Goal: Ask a question

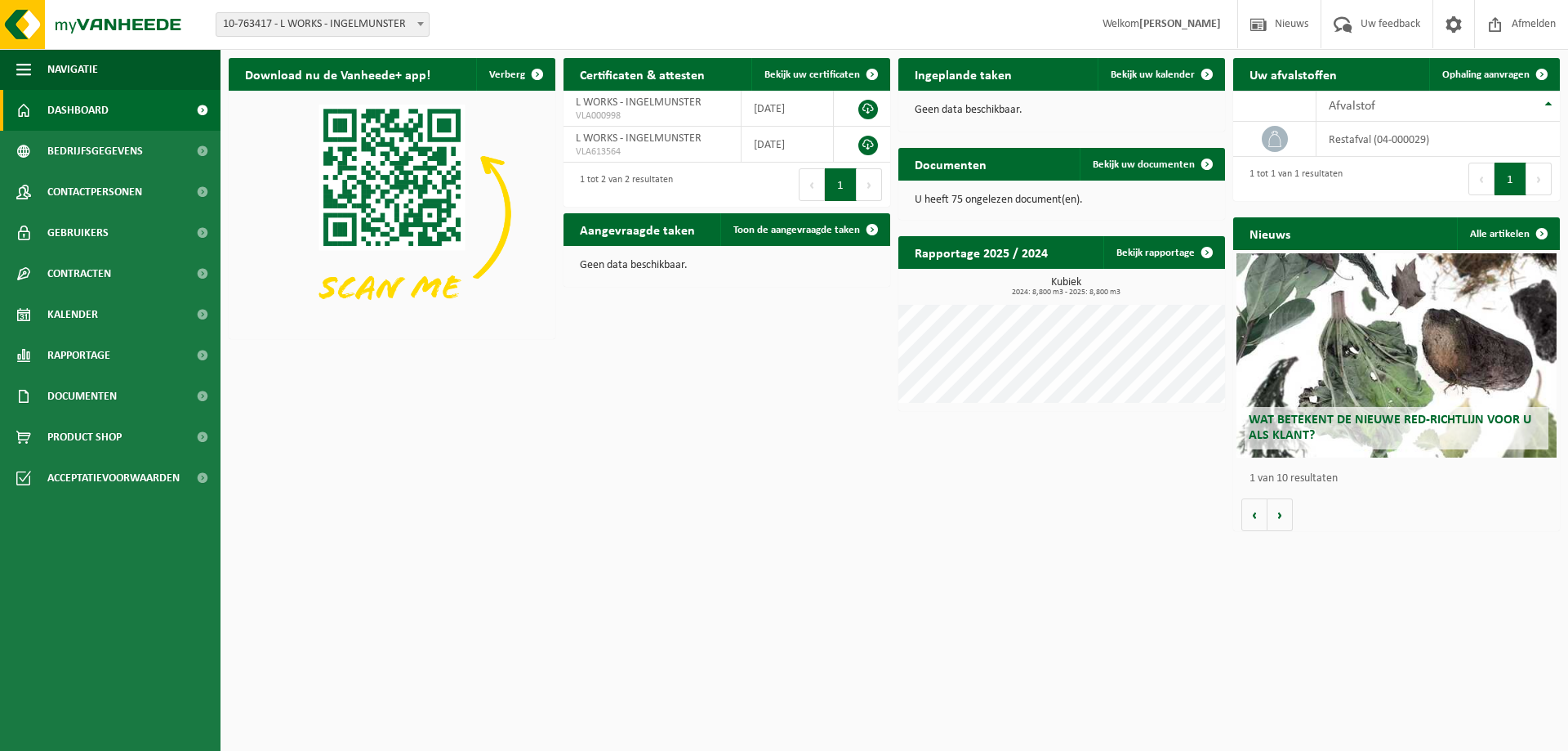
click at [90, 108] on span "Dashboard" at bounding box center [78, 111] width 61 height 41
click at [1451, 26] on span at bounding box center [1453, 24] width 25 height 48
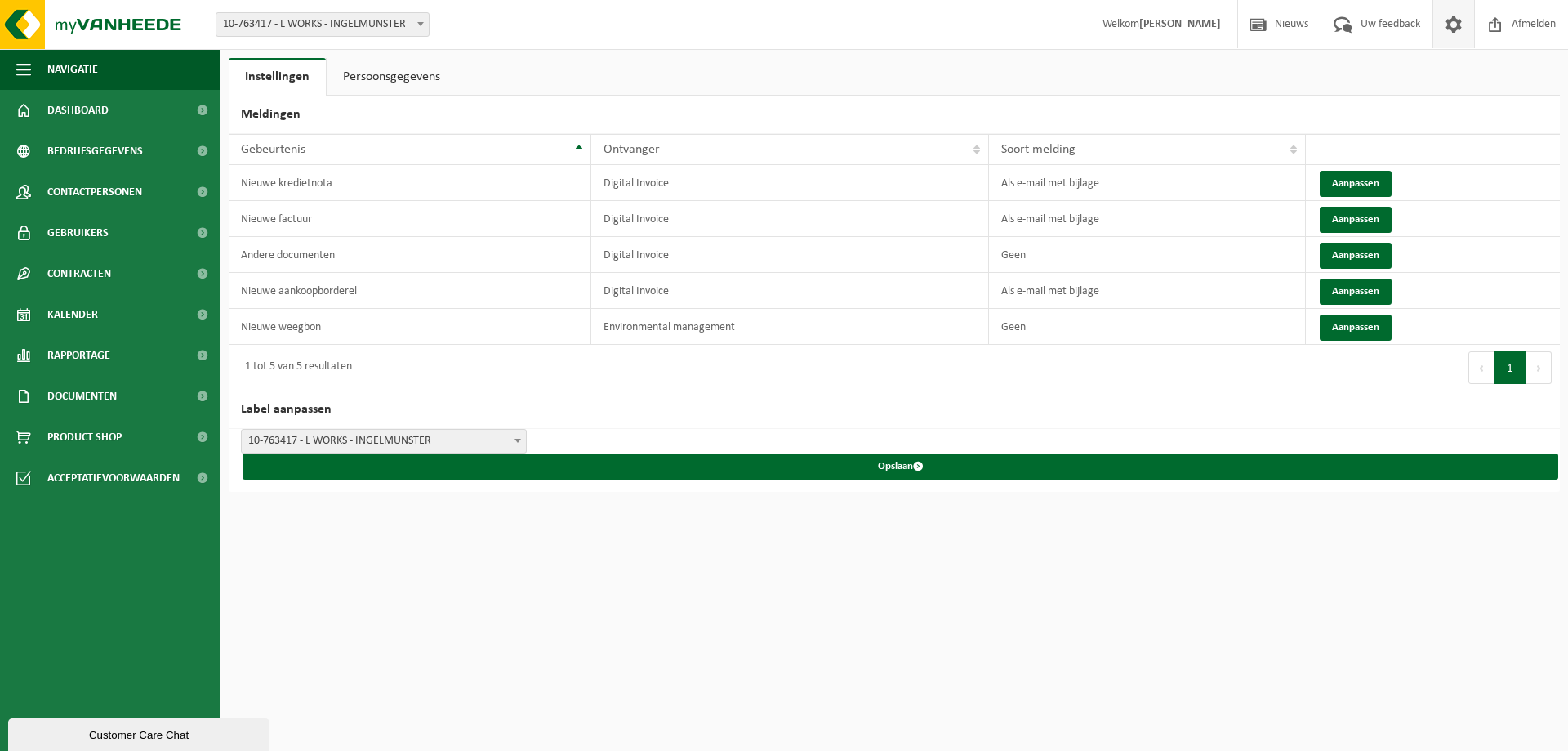
click at [416, 79] on link "Persoonsgegevens" at bounding box center [392, 77] width 130 height 37
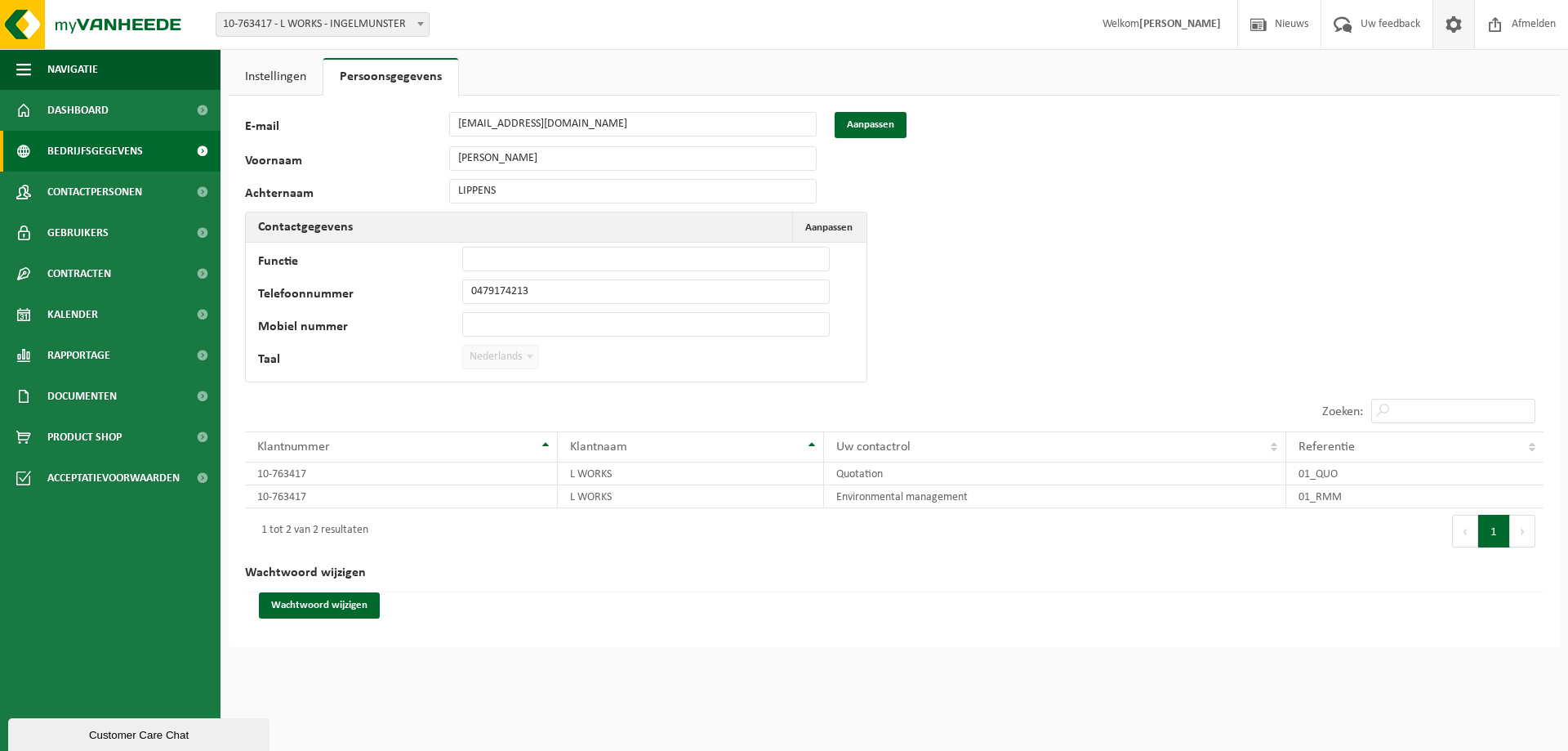
click at [100, 142] on span "Bedrijfsgegevens" at bounding box center [94, 151] width 95 height 41
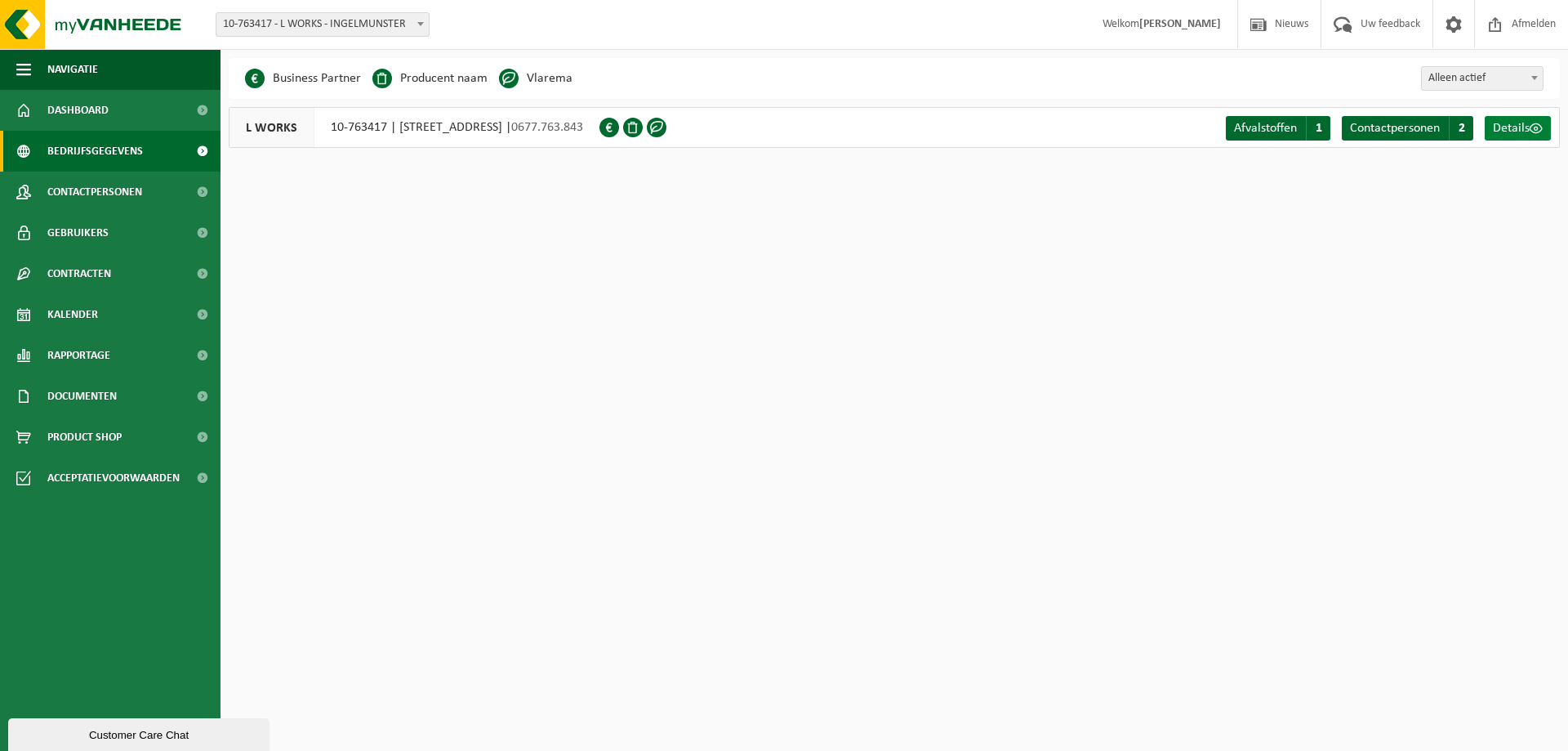
click at [1520, 130] on span "Details" at bounding box center [1510, 128] width 36 height 13
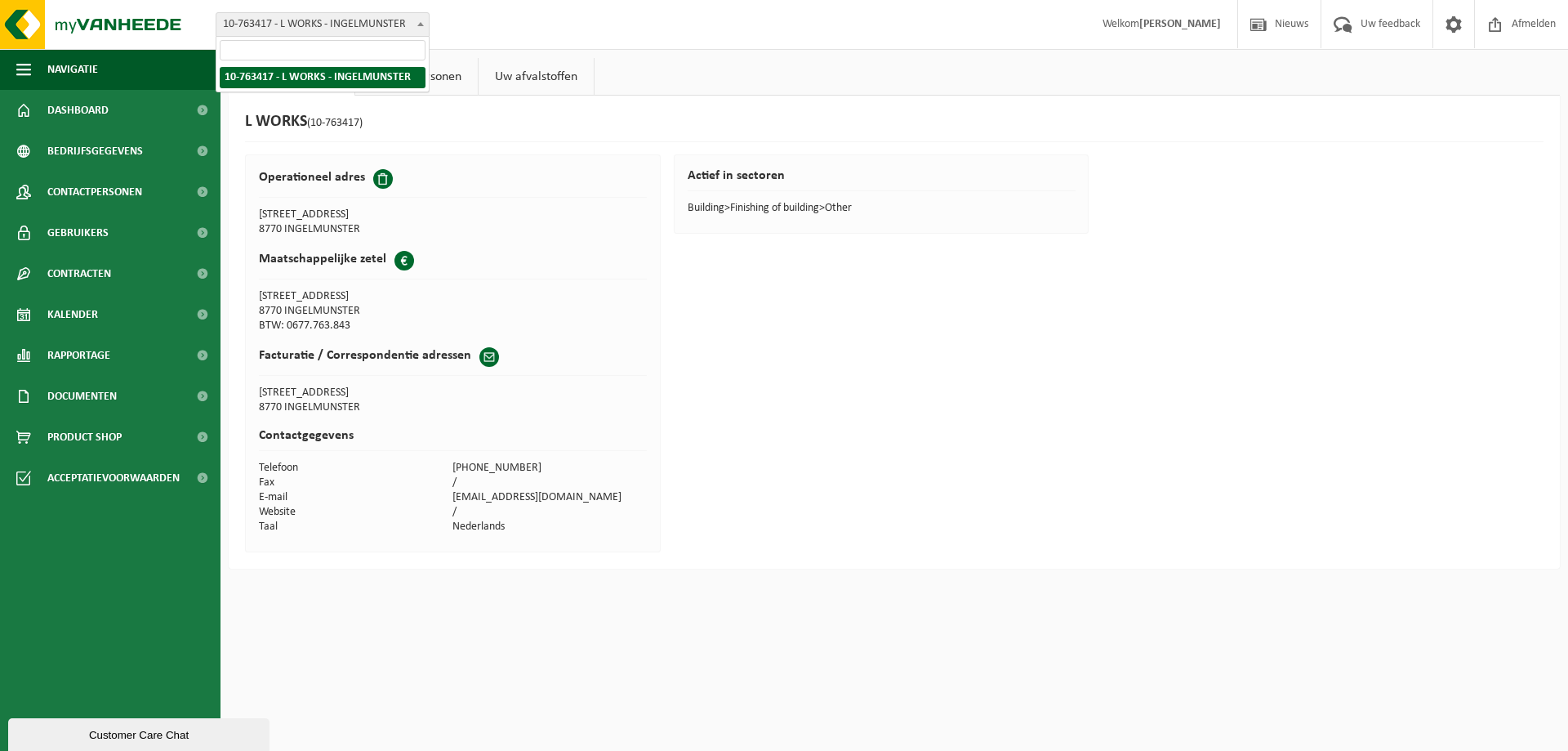
click at [357, 19] on span "10-763417 - L WORKS - INGELMUNSTER" at bounding box center [322, 24] width 212 height 23
click at [356, 19] on span "10-763417 - L WORKS - INGELMUNSTER" at bounding box center [322, 24] width 212 height 23
click at [399, 79] on link "Contactpersonen" at bounding box center [416, 77] width 123 height 37
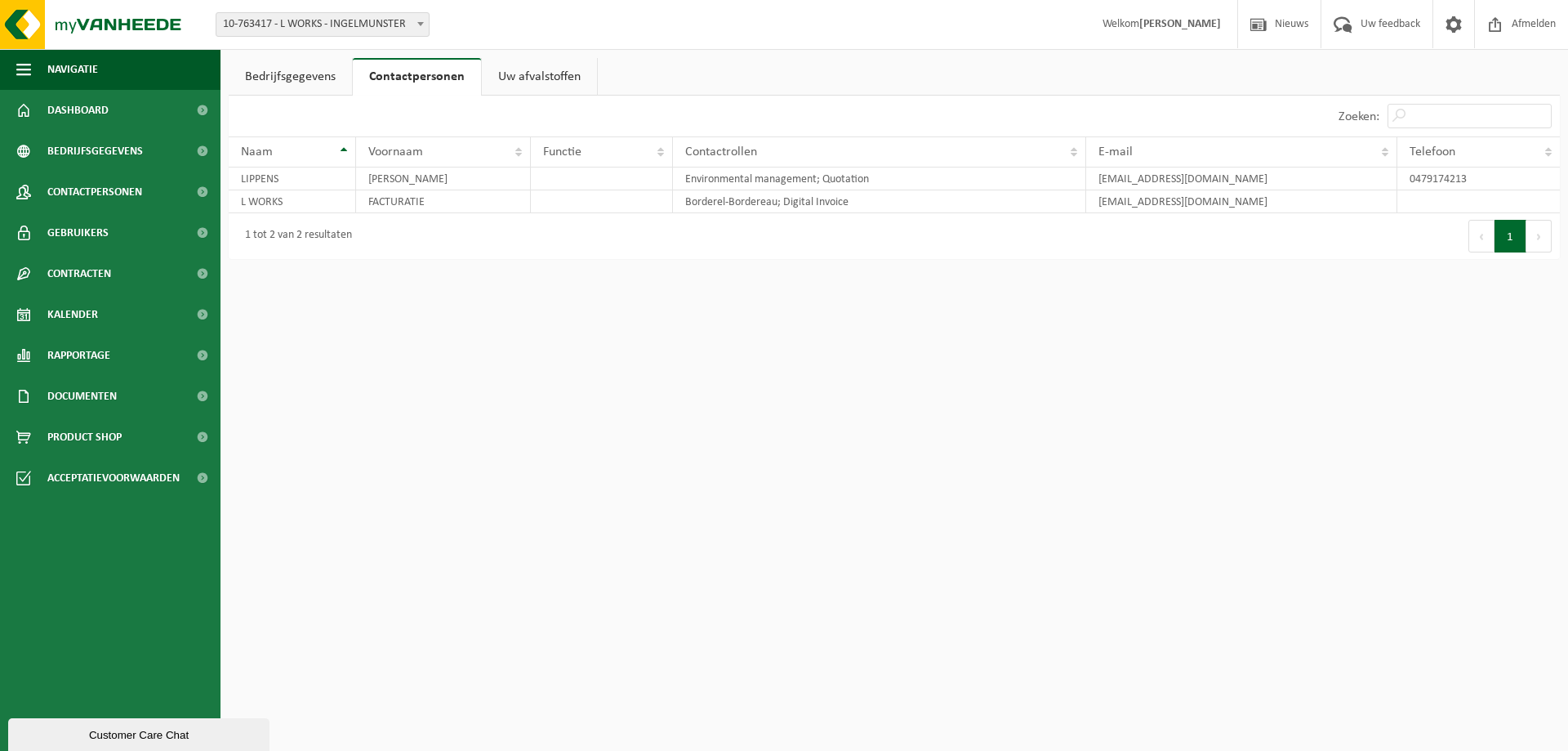
click at [523, 81] on link "Uw afvalstoffen" at bounding box center [539, 77] width 115 height 37
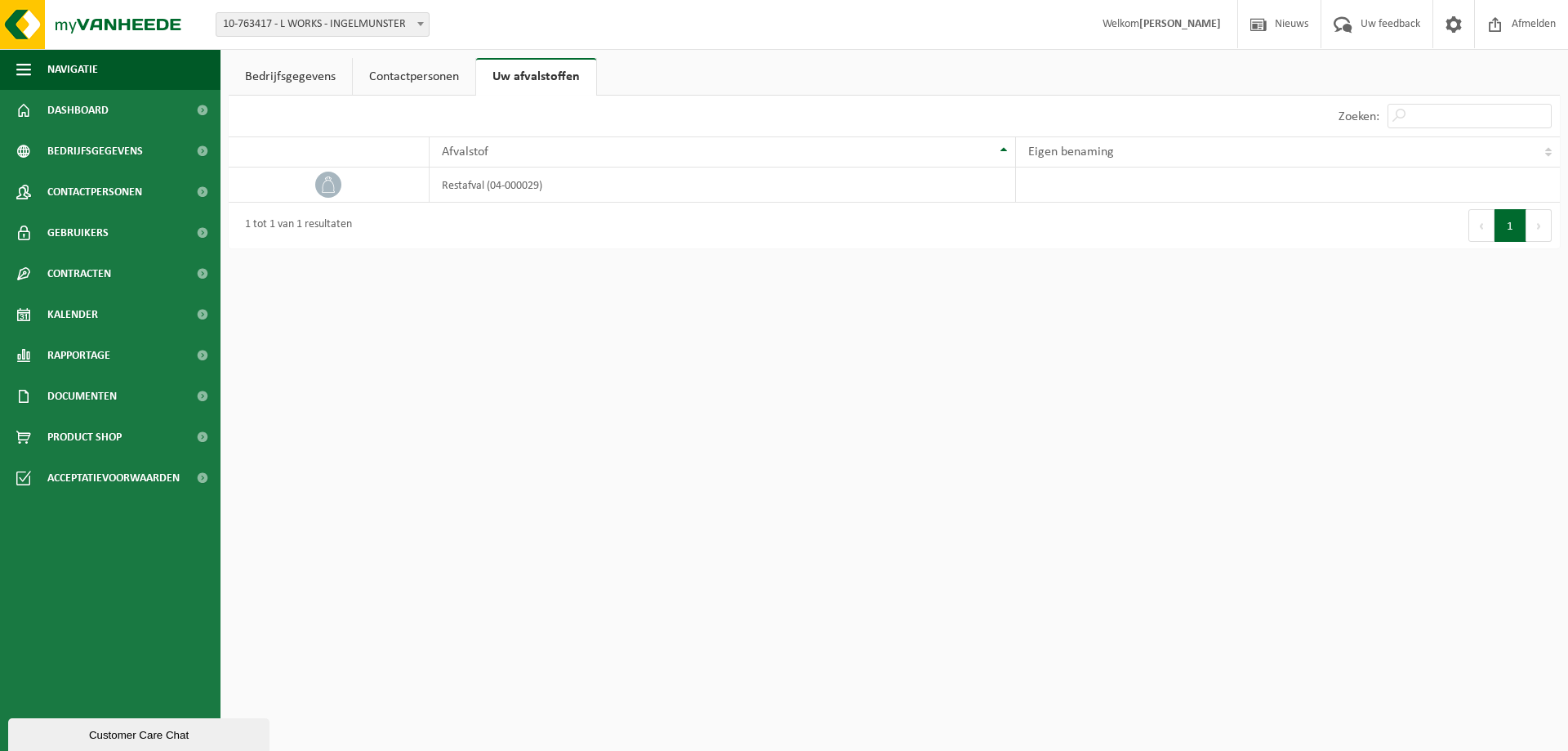
click at [299, 76] on link "Bedrijfsgegevens" at bounding box center [290, 77] width 124 height 37
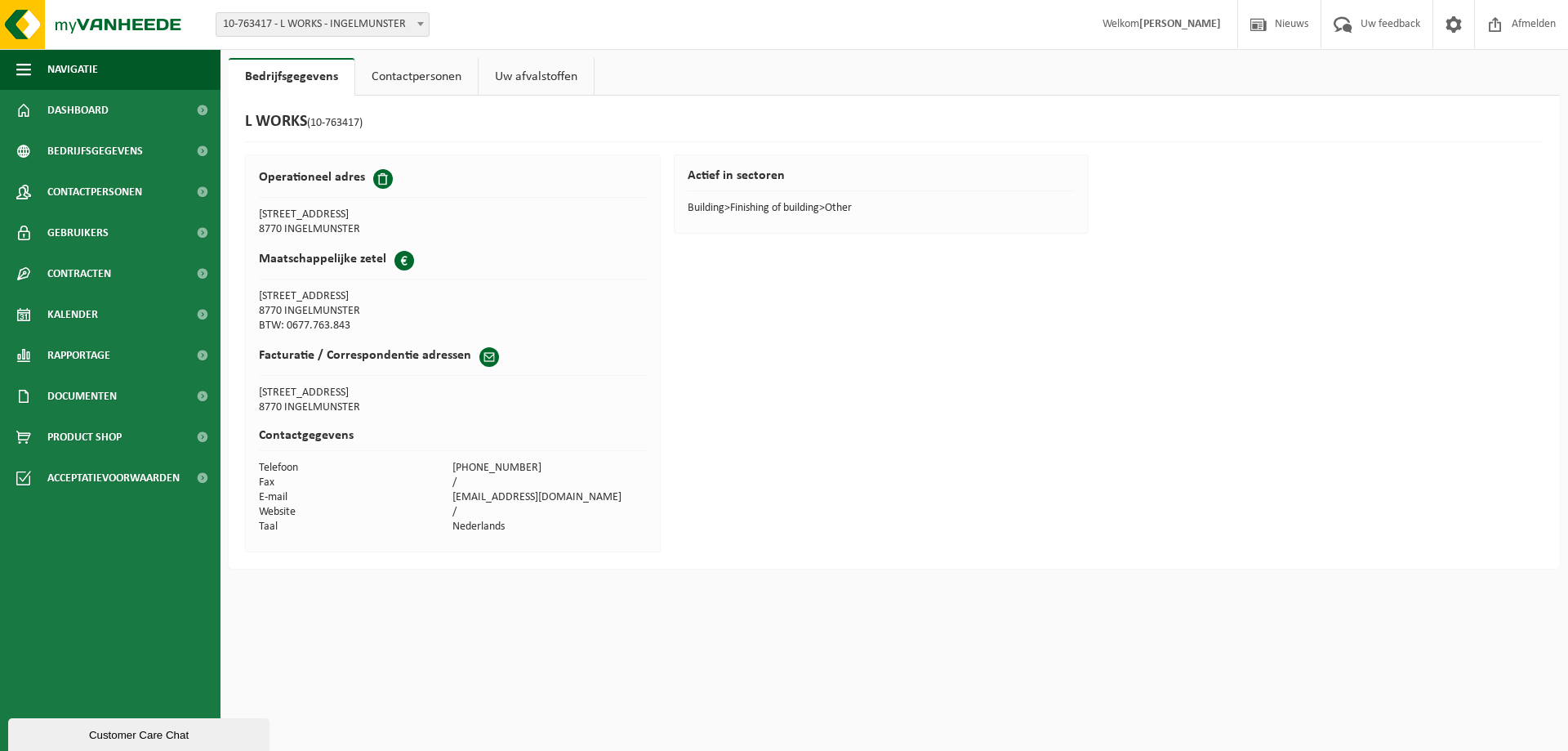
click at [291, 179] on h2 "Operationeel adres" at bounding box center [312, 177] width 106 height 17
click at [379, 180] on span at bounding box center [383, 179] width 20 height 20
click at [381, 181] on span at bounding box center [383, 179] width 20 height 20
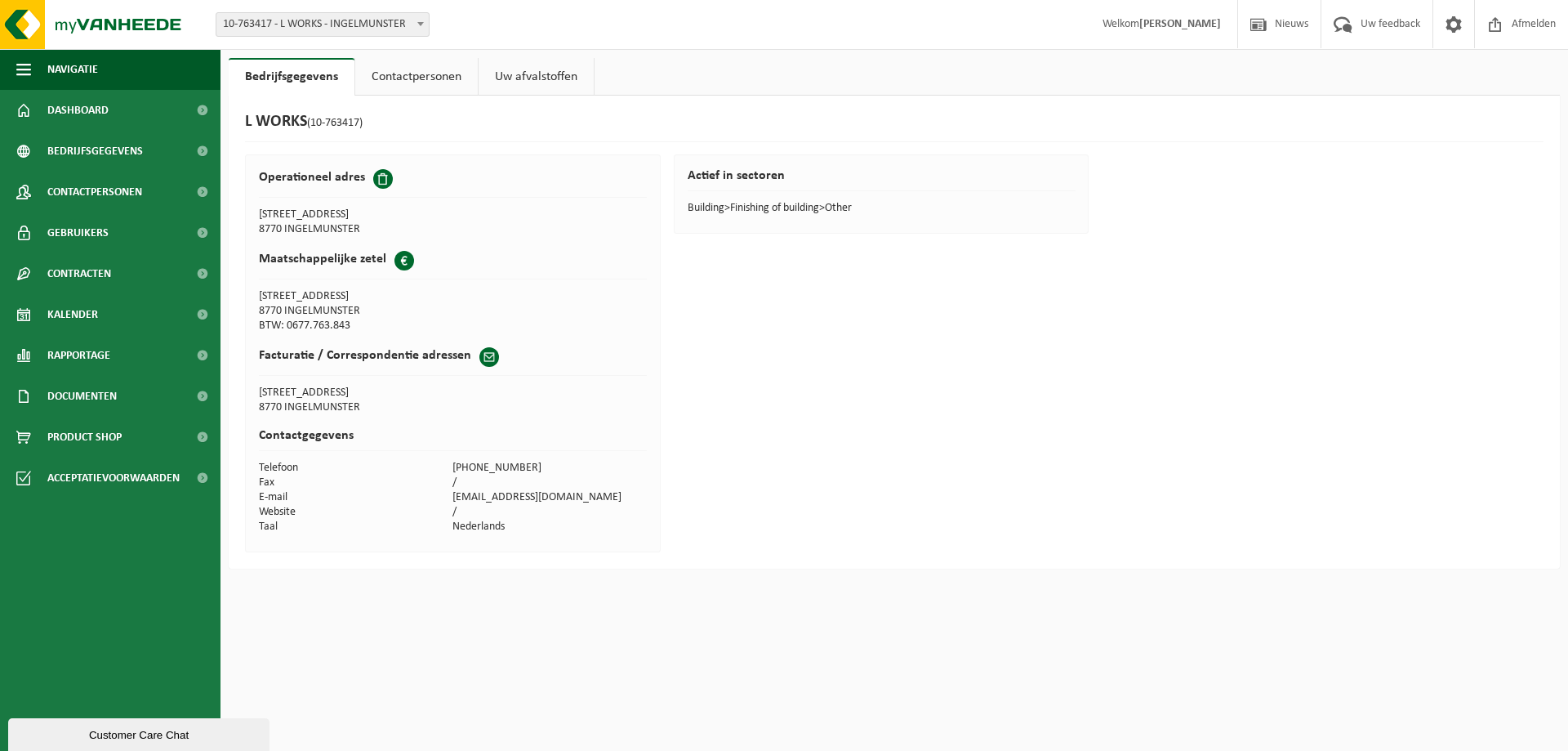
click at [381, 181] on span at bounding box center [383, 179] width 20 height 20
click at [399, 258] on span at bounding box center [404, 260] width 20 height 20
click at [119, 192] on span "Contactpersonen" at bounding box center [94, 192] width 95 height 41
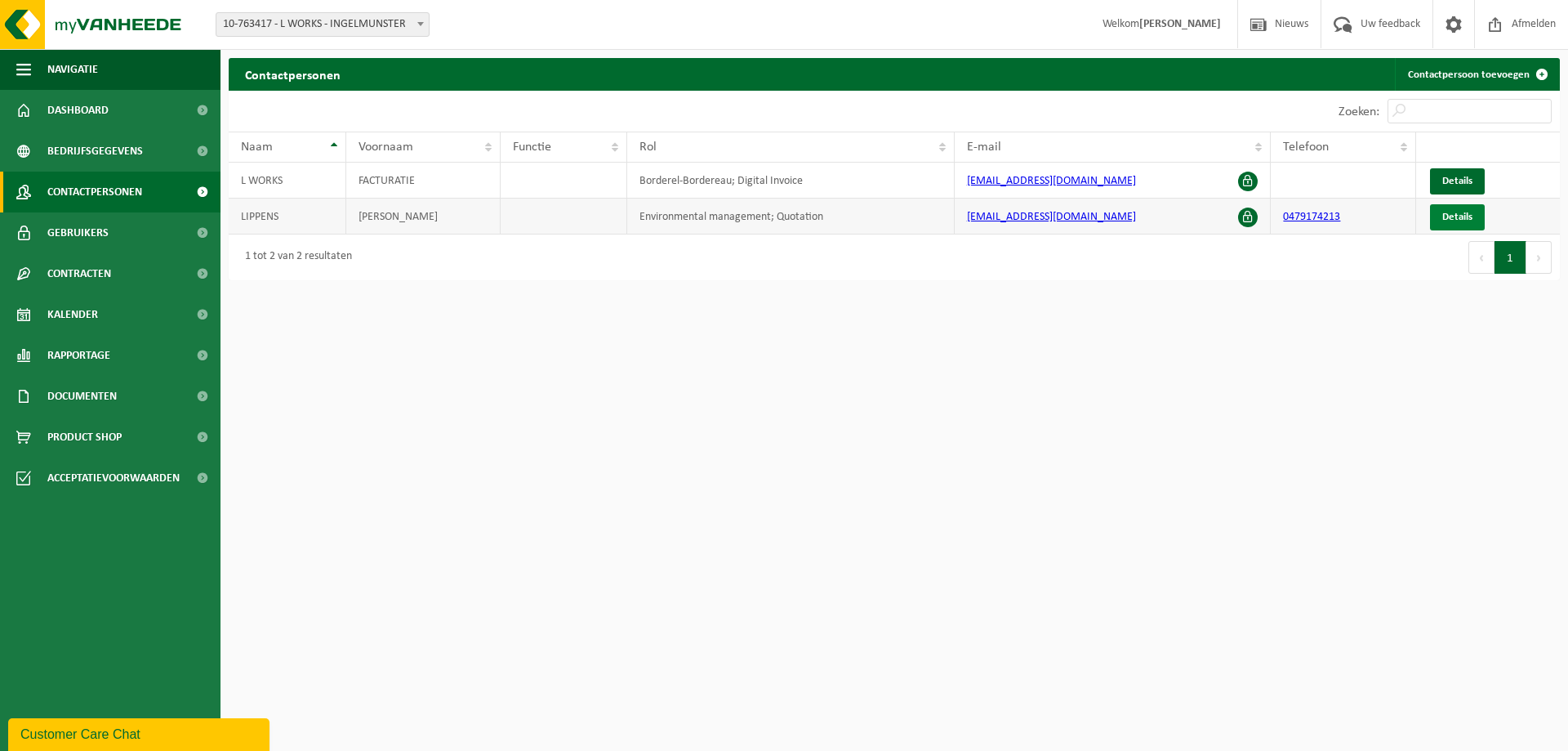
click at [1454, 219] on span "Details" at bounding box center [1456, 217] width 30 height 11
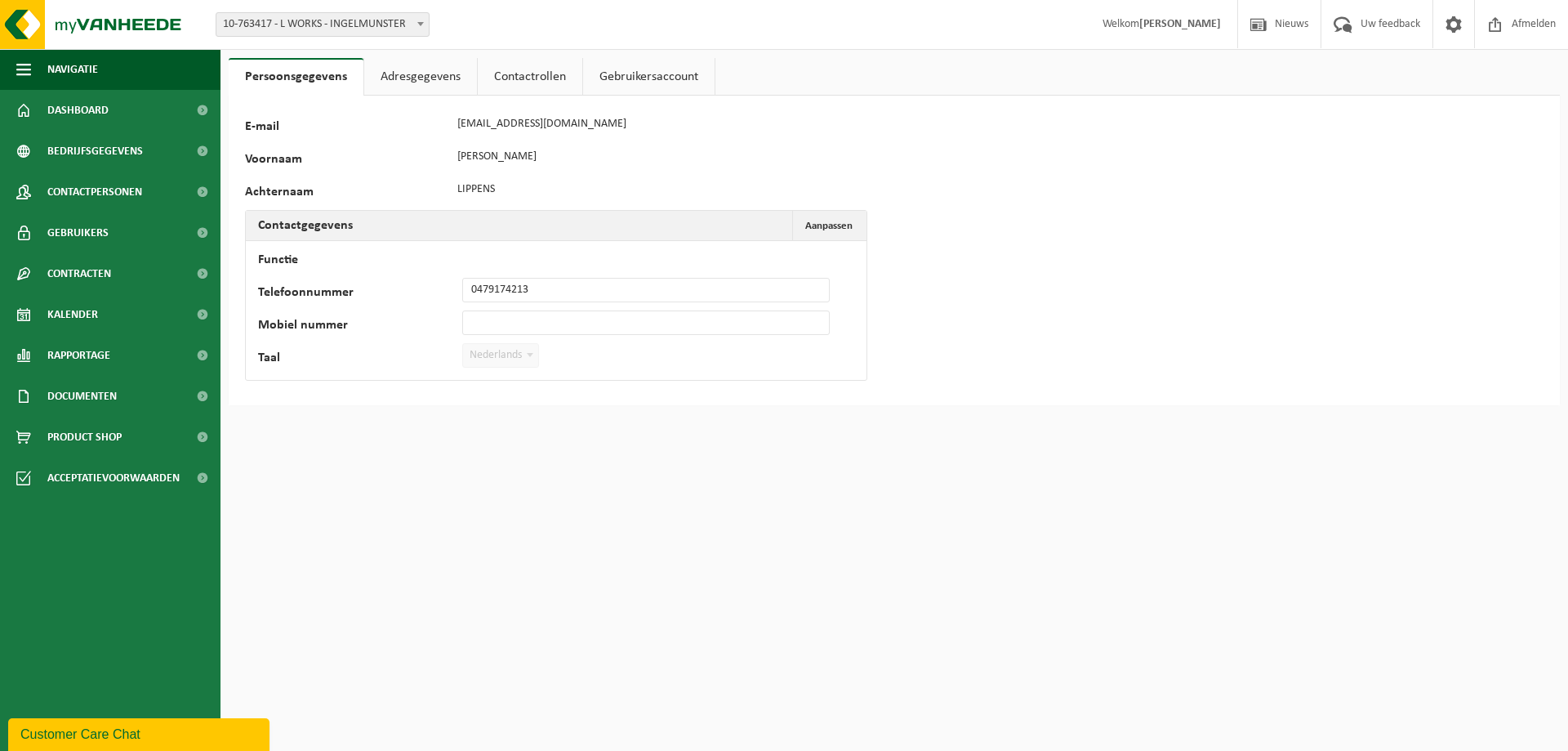
click at [395, 73] on link "Adresgegevens" at bounding box center [420, 77] width 113 height 37
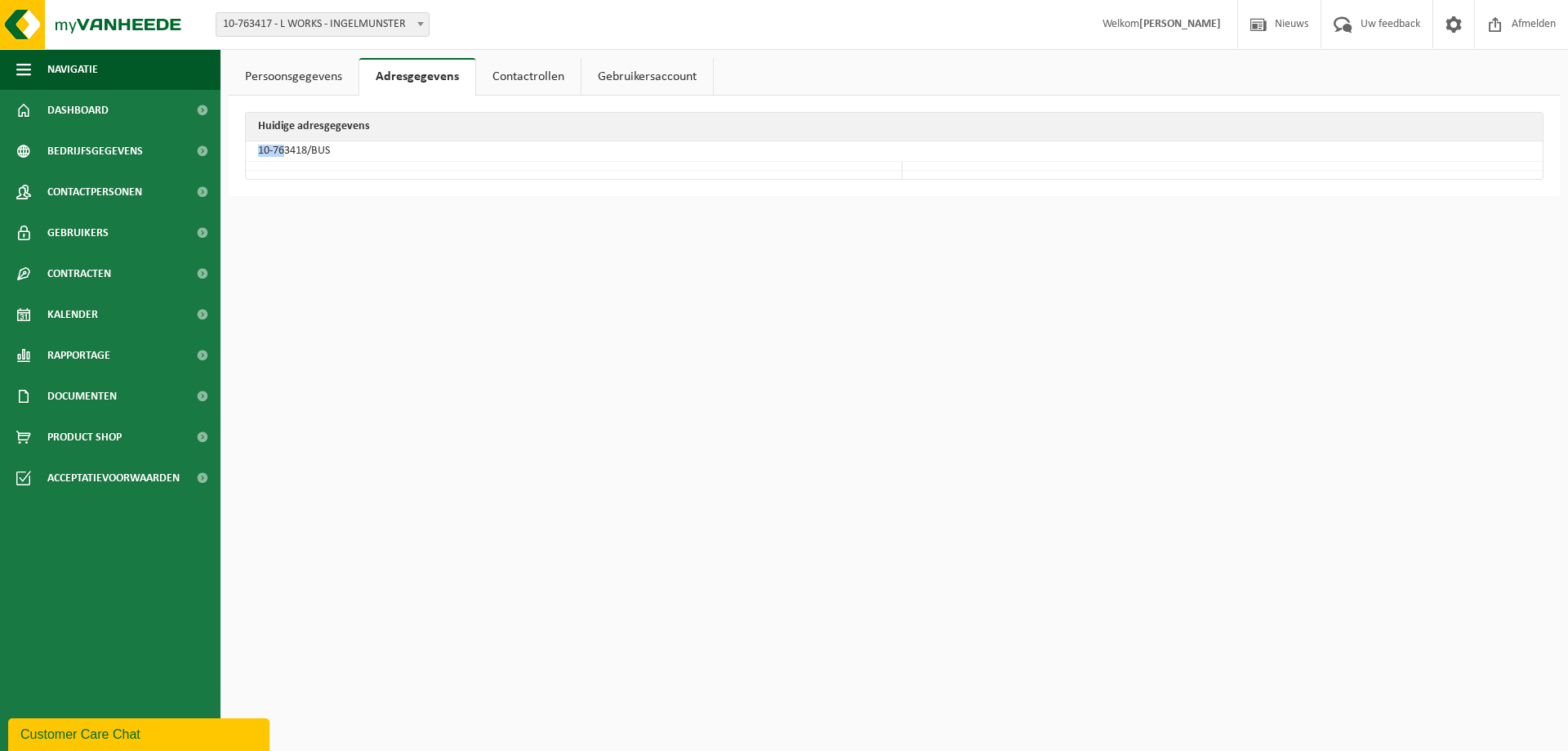
click at [283, 149] on td "10-763418/BUS" at bounding box center [893, 151] width 1296 height 21
drag, startPoint x: 310, startPoint y: 148, endPoint x: 465, endPoint y: 106, distance: 160.6
click at [313, 148] on td "10-763418/BUS" at bounding box center [893, 151] width 1296 height 21
drag, startPoint x: 518, startPoint y: 71, endPoint x: 532, endPoint y: 76, distance: 14.9
click at [520, 71] on link "Contactrollen" at bounding box center [528, 77] width 105 height 37
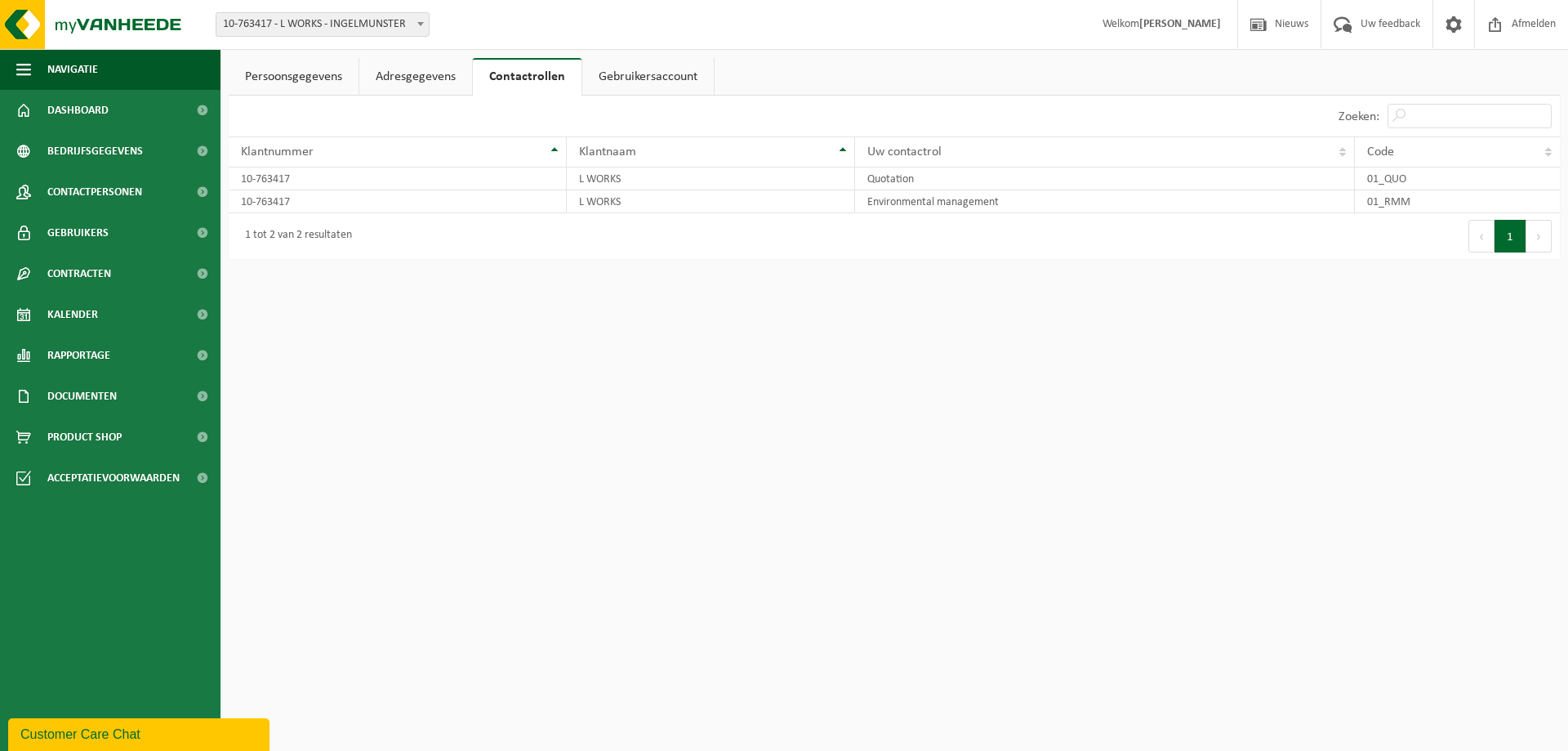
click at [673, 71] on link "Gebruikersaccount" at bounding box center [648, 77] width 131 height 37
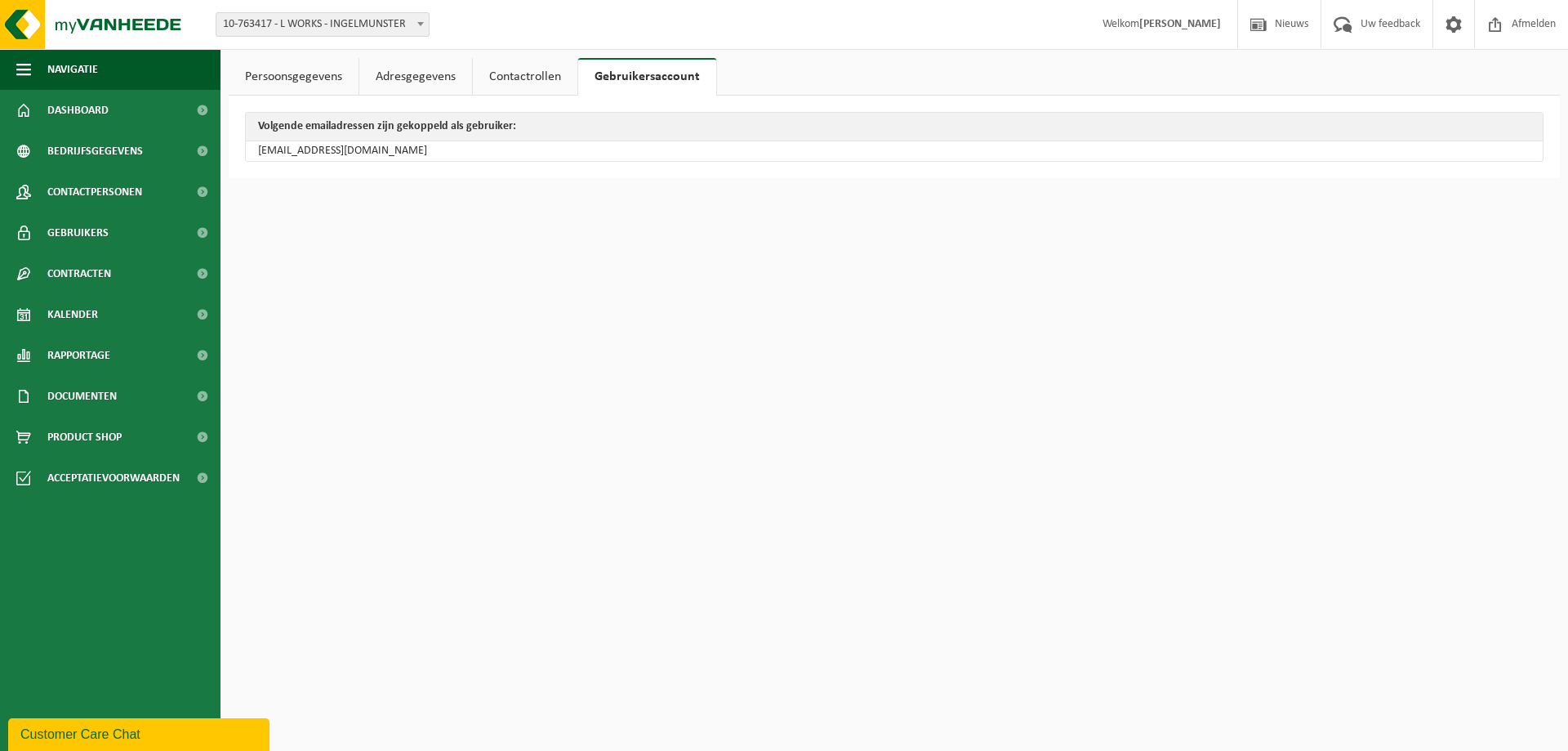
click at [299, 79] on link "Persoonsgegevens" at bounding box center [293, 77] width 130 height 37
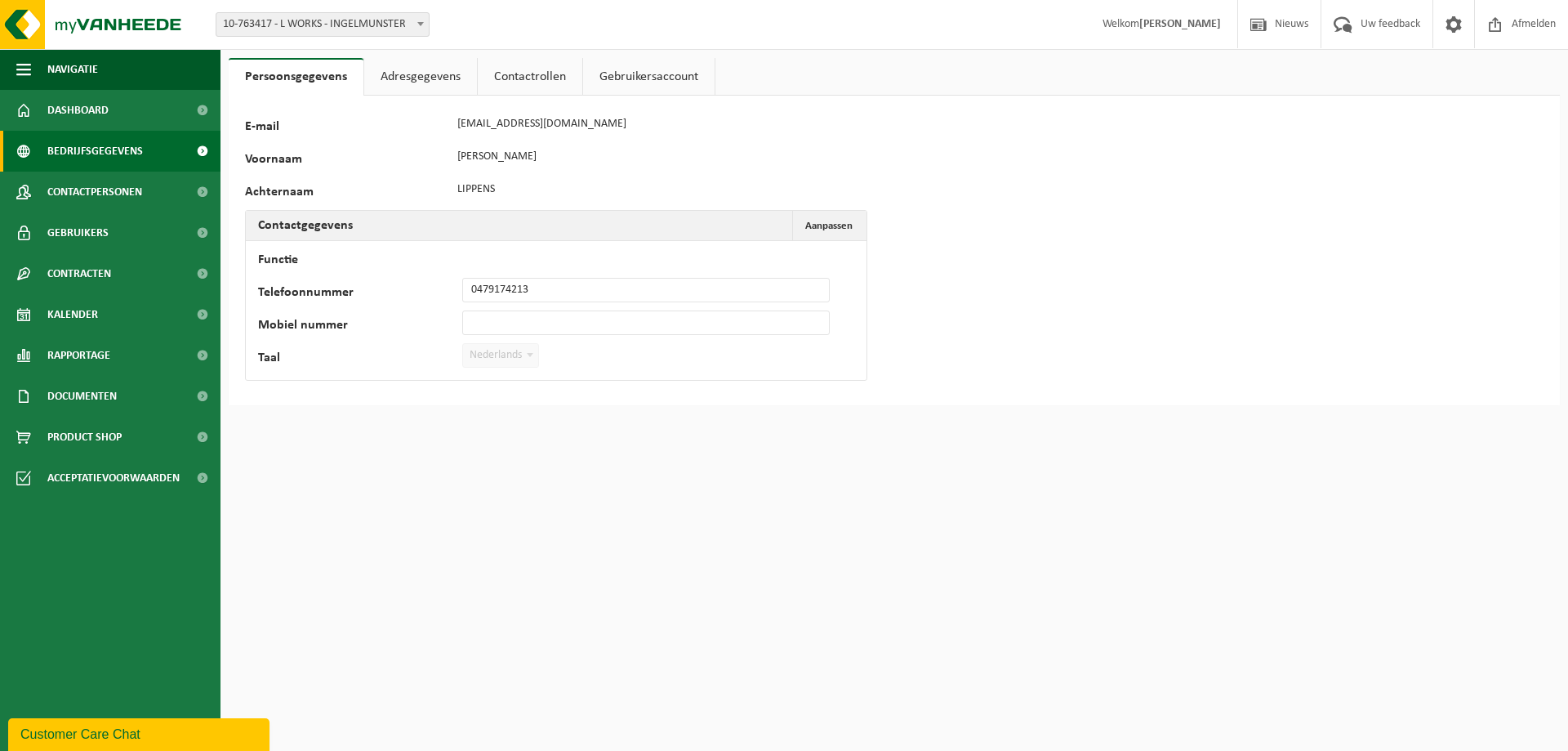
click at [90, 146] on span "Bedrijfsgegevens" at bounding box center [94, 151] width 95 height 41
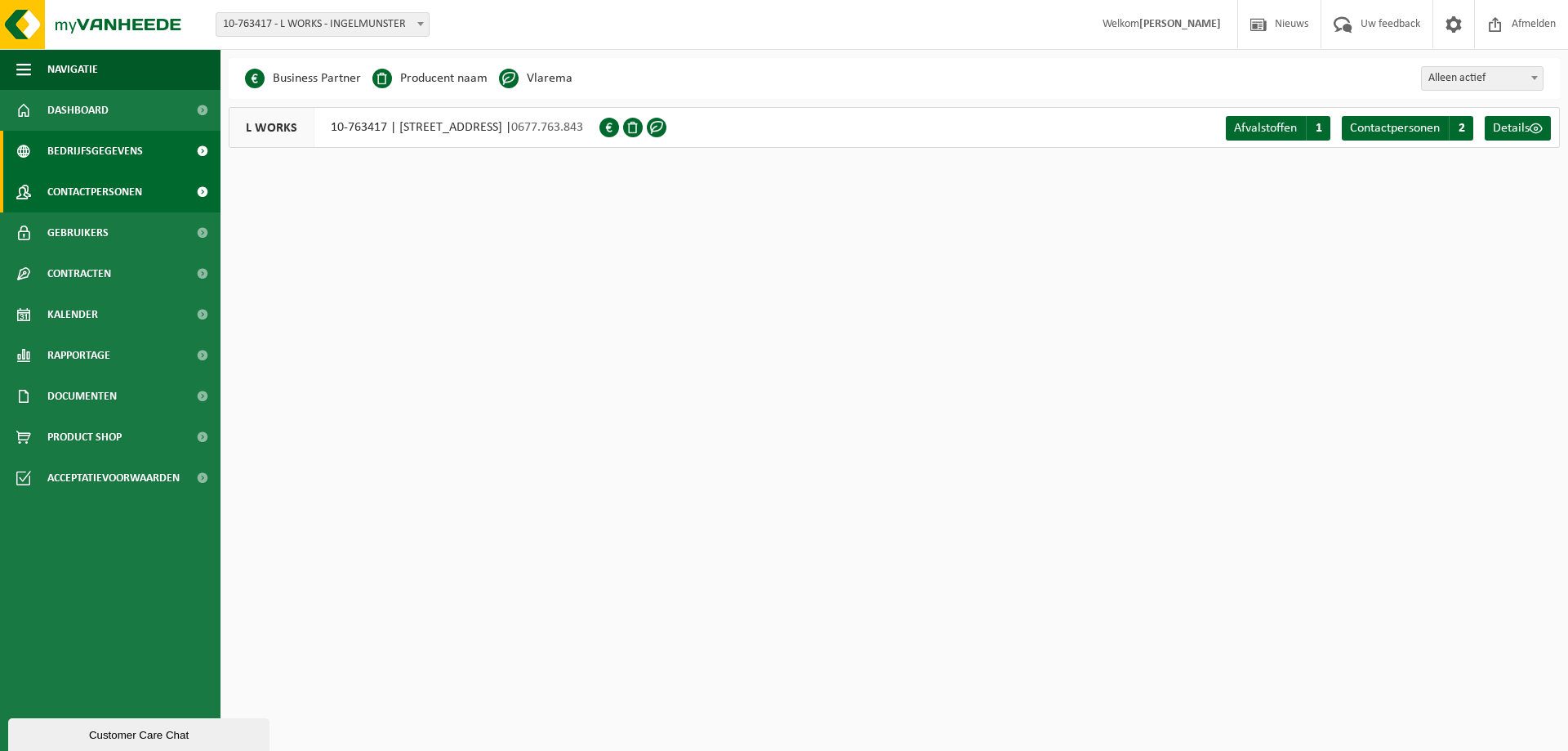
click at [85, 188] on span "Contactpersonen" at bounding box center [94, 192] width 95 height 41
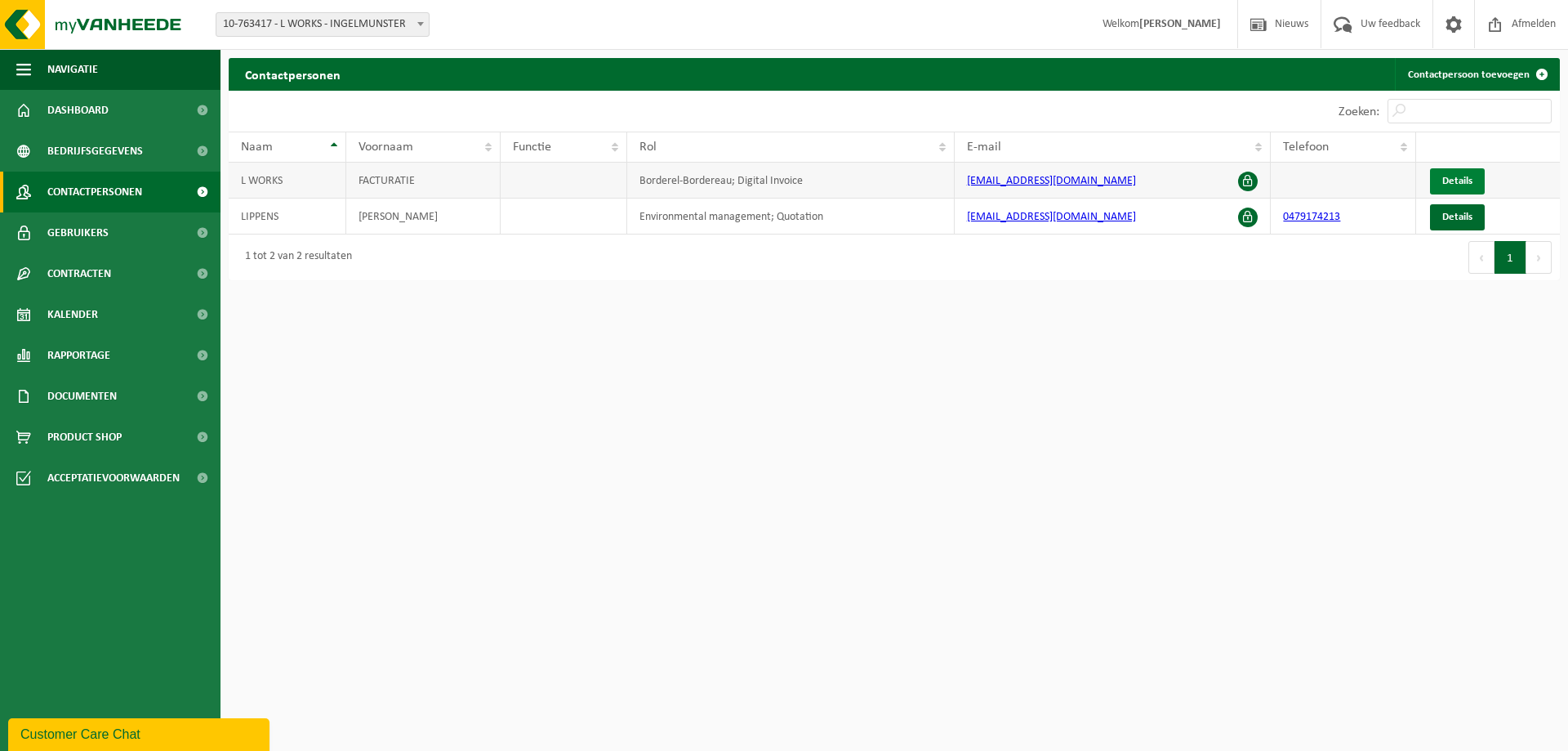
click at [1461, 180] on span "Details" at bounding box center [1456, 181] width 30 height 11
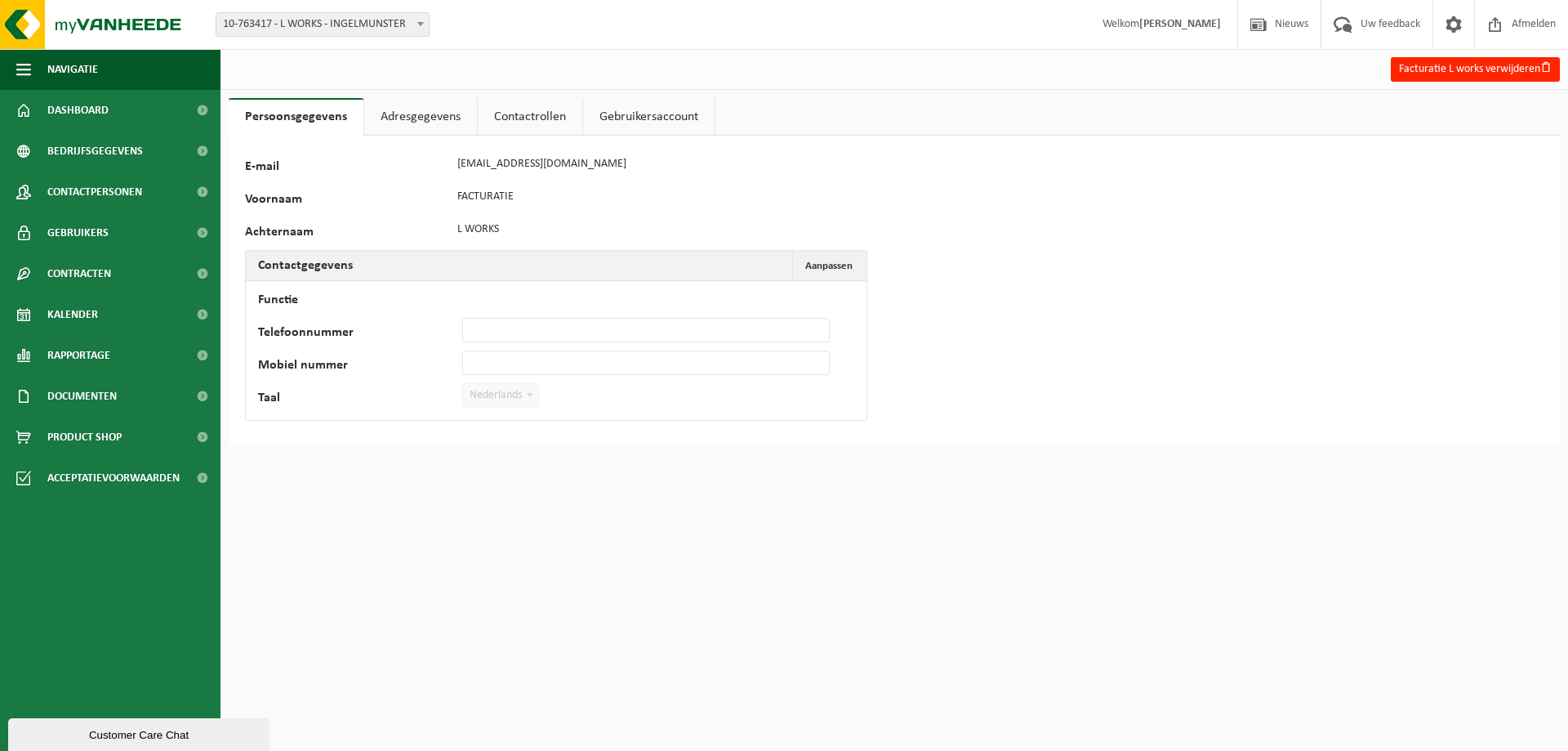
drag, startPoint x: 372, startPoint y: 123, endPoint x: 382, endPoint y: 120, distance: 10.4
click at [375, 123] on link "Adresgegevens" at bounding box center [420, 117] width 113 height 37
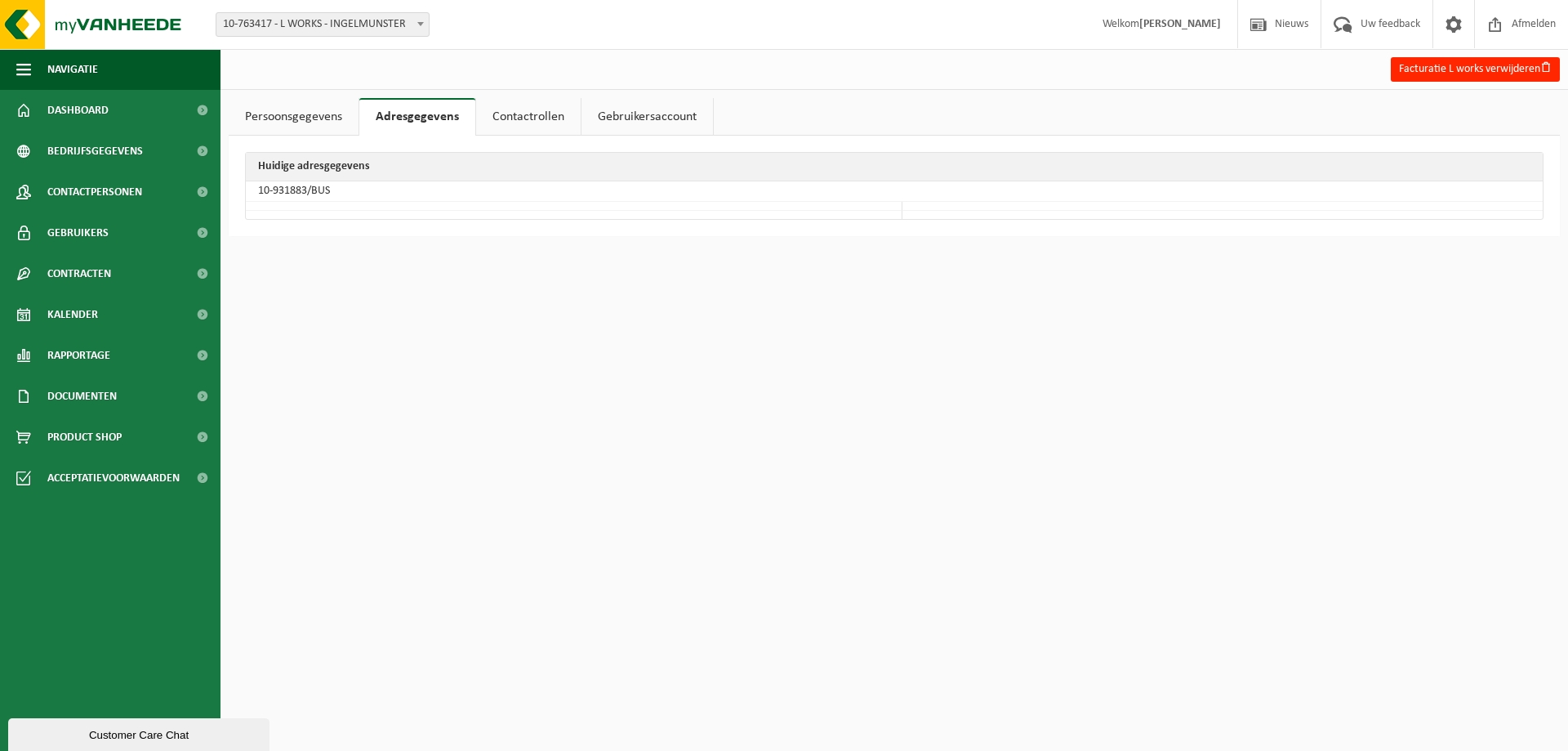
click at [307, 190] on td "10-931883/BUS" at bounding box center [893, 191] width 1296 height 21
drag, startPoint x: 501, startPoint y: 120, endPoint x: 626, endPoint y: 119, distance: 125.0
click at [502, 120] on link "Contactrollen" at bounding box center [528, 117] width 105 height 37
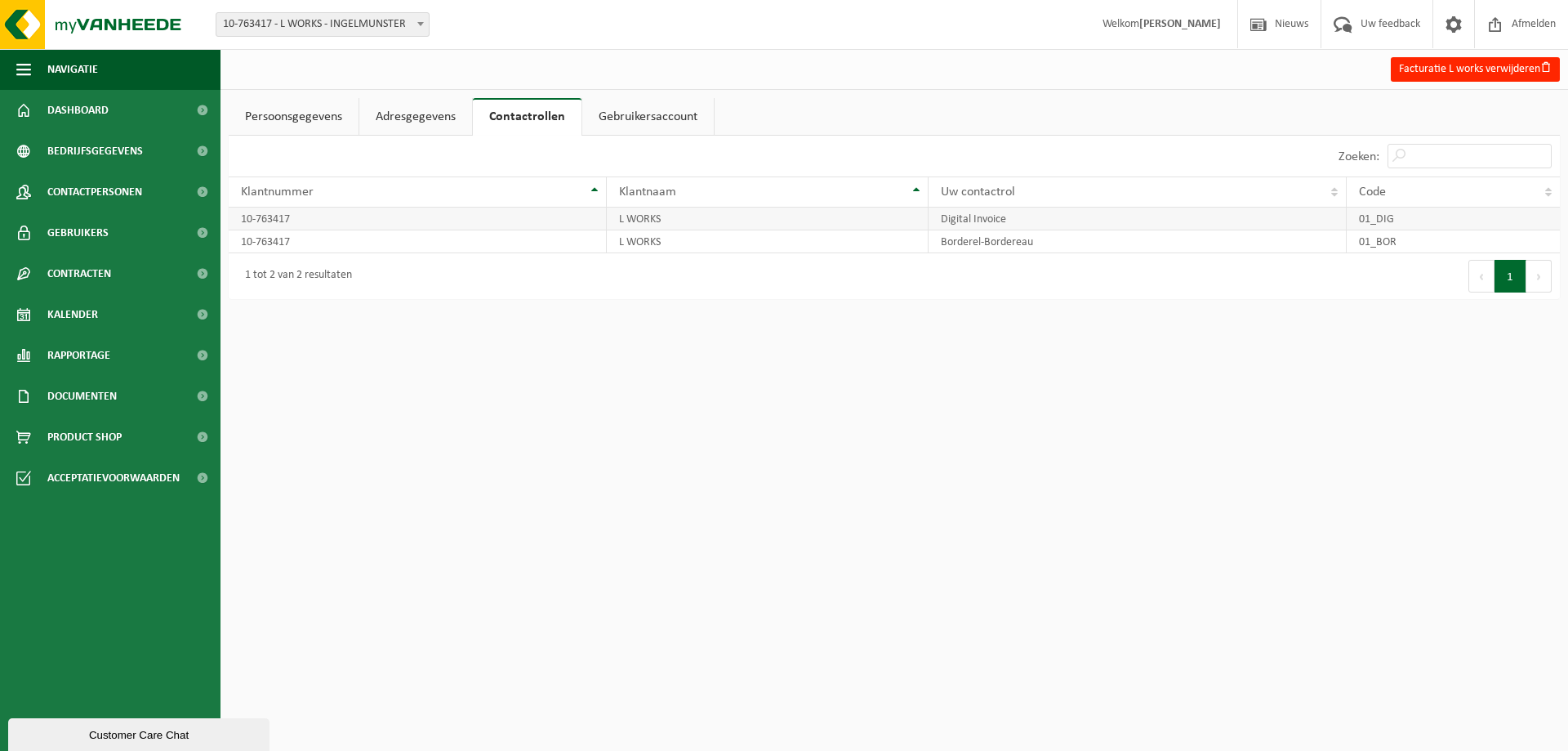
click at [1390, 221] on td "01_DIG" at bounding box center [1452, 218] width 213 height 23
click at [1387, 242] on td "01_BOR" at bounding box center [1452, 241] width 213 height 23
click at [1381, 224] on td "01_DIG" at bounding box center [1452, 218] width 213 height 23
drag, startPoint x: 639, startPoint y: 220, endPoint x: 639, endPoint y: 246, distance: 26.0
click at [639, 224] on td "L WORKS" at bounding box center [767, 218] width 322 height 23
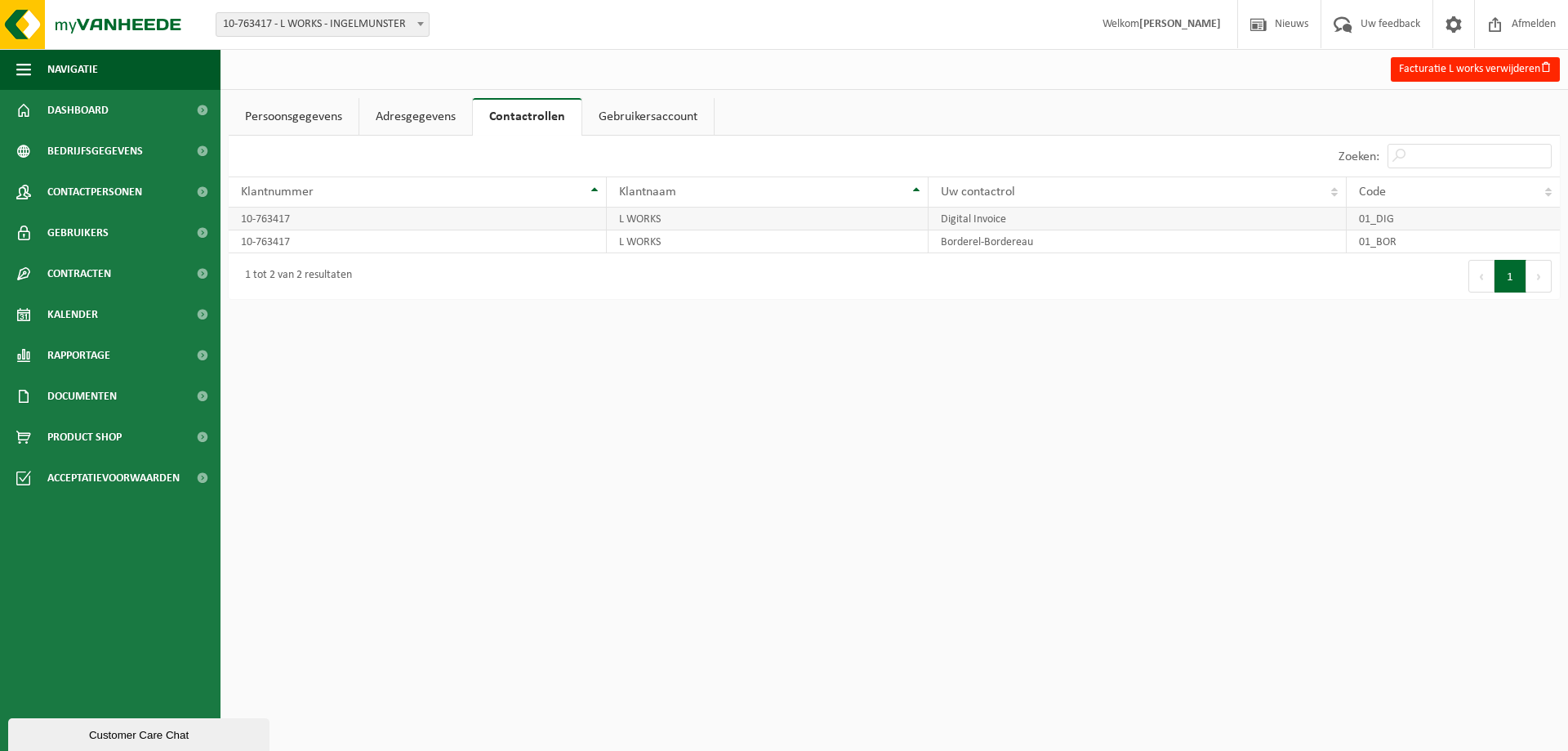
drag, startPoint x: 639, startPoint y: 246, endPoint x: 294, endPoint y: 228, distance: 345.5
click at [635, 246] on td "L WORKS" at bounding box center [767, 241] width 322 height 23
drag, startPoint x: 238, startPoint y: 216, endPoint x: 256, endPoint y: 235, distance: 26.2
click at [240, 217] on td "10-763417" at bounding box center [417, 218] width 378 height 23
click at [260, 242] on td "10-763417" at bounding box center [417, 241] width 378 height 23
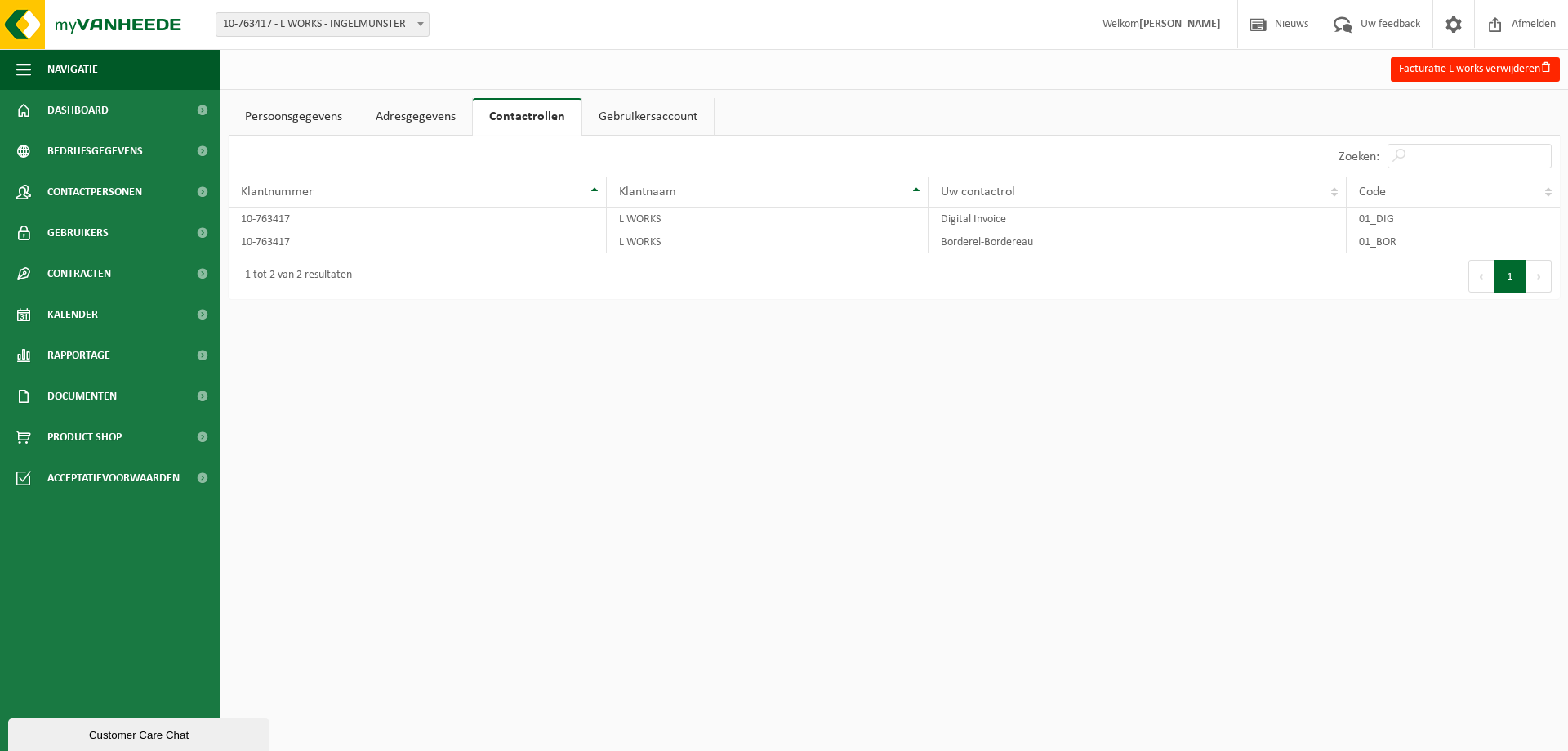
click at [646, 114] on link "Gebruikersaccount" at bounding box center [648, 117] width 131 height 37
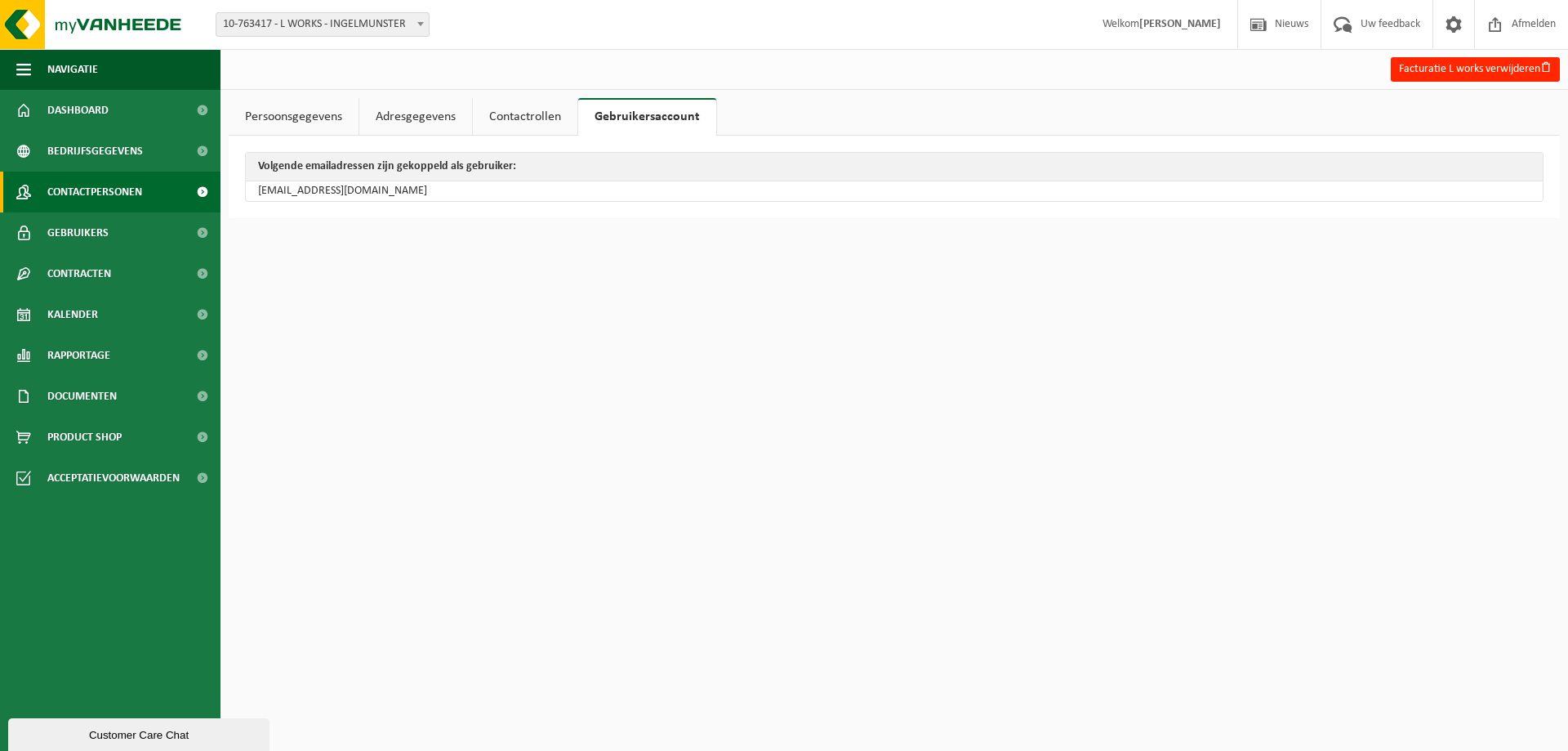
click at [90, 191] on span "Contactpersonen" at bounding box center [94, 192] width 95 height 41
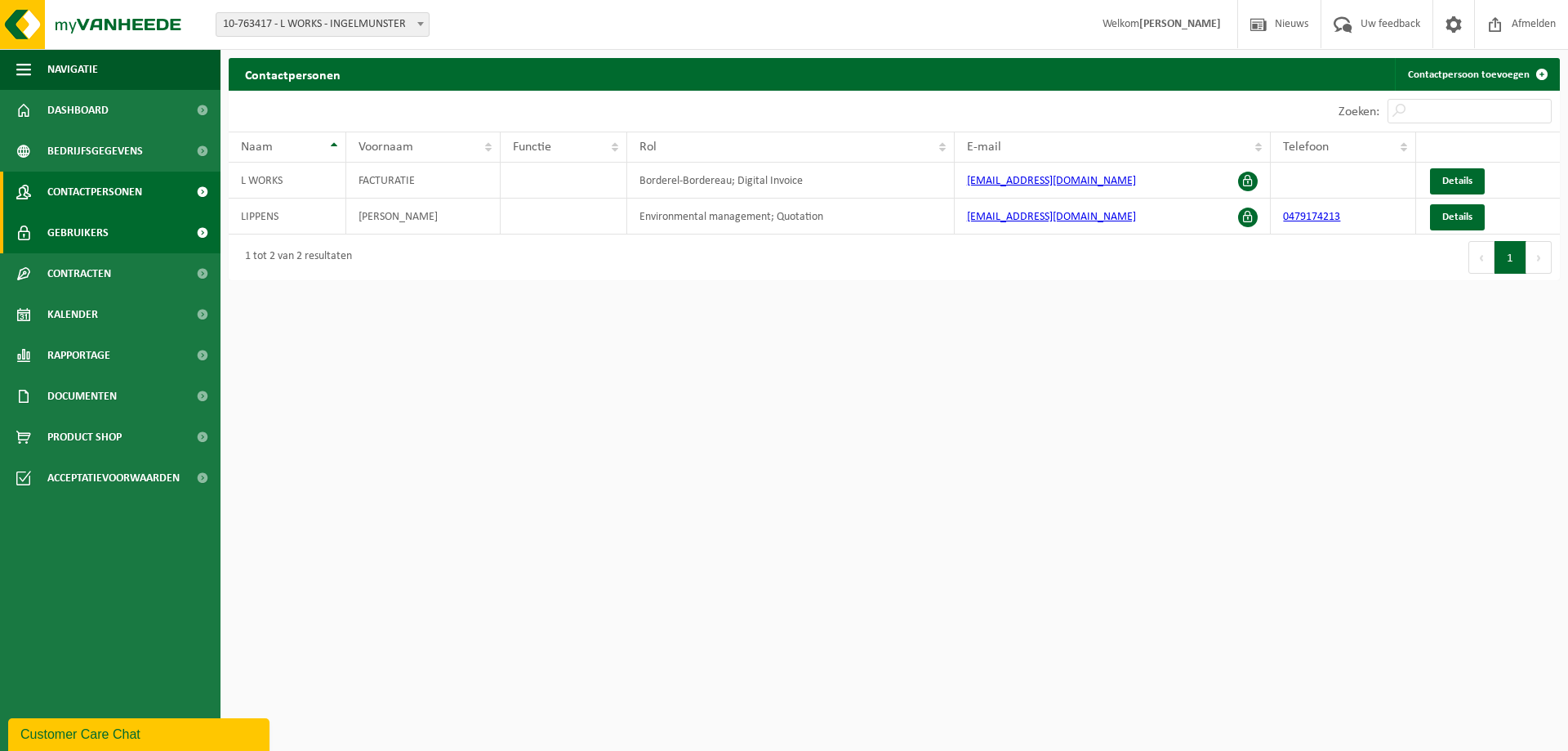
click at [85, 237] on span "Gebruikers" at bounding box center [78, 233] width 61 height 41
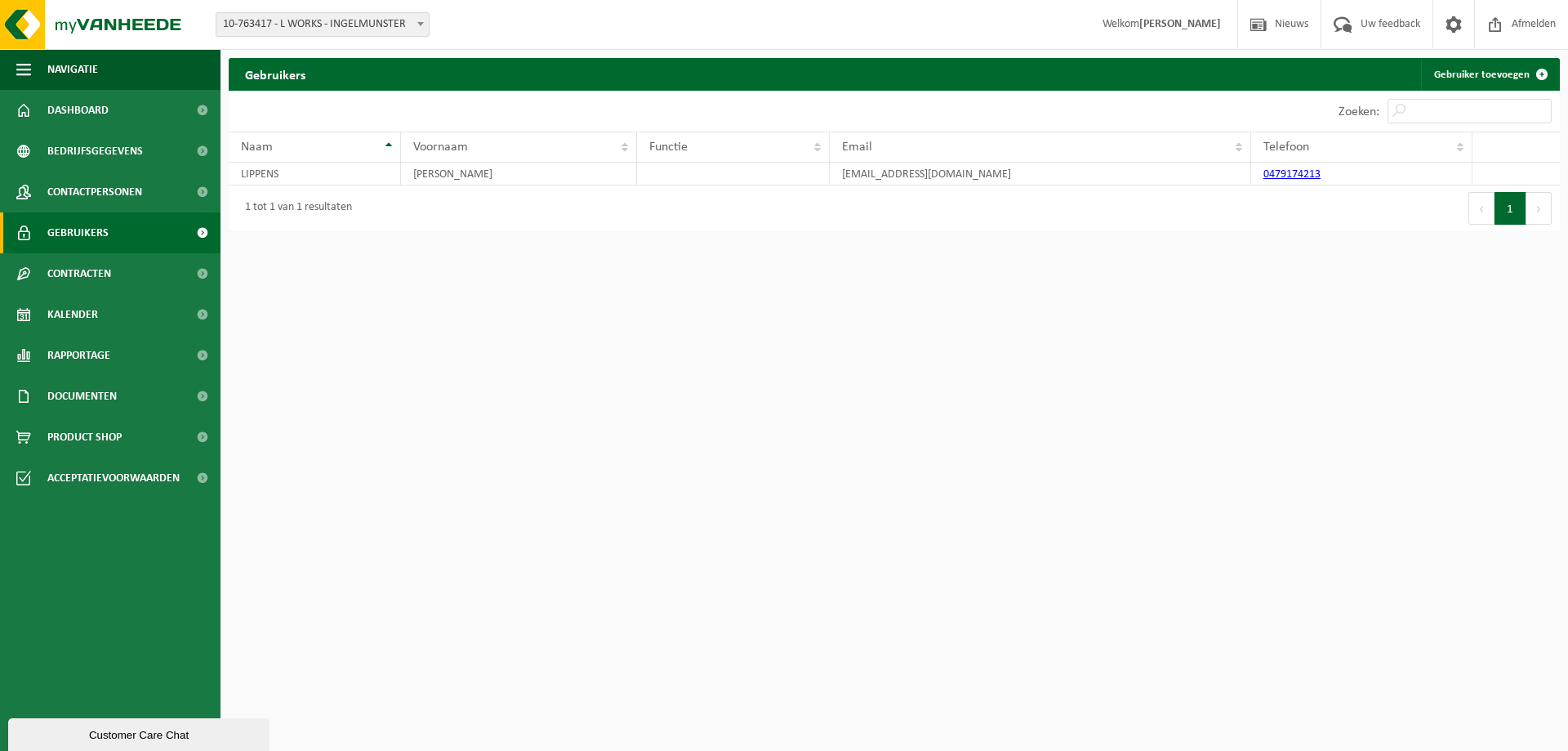
click at [106, 276] on span "Contracten" at bounding box center [78, 274] width 64 height 41
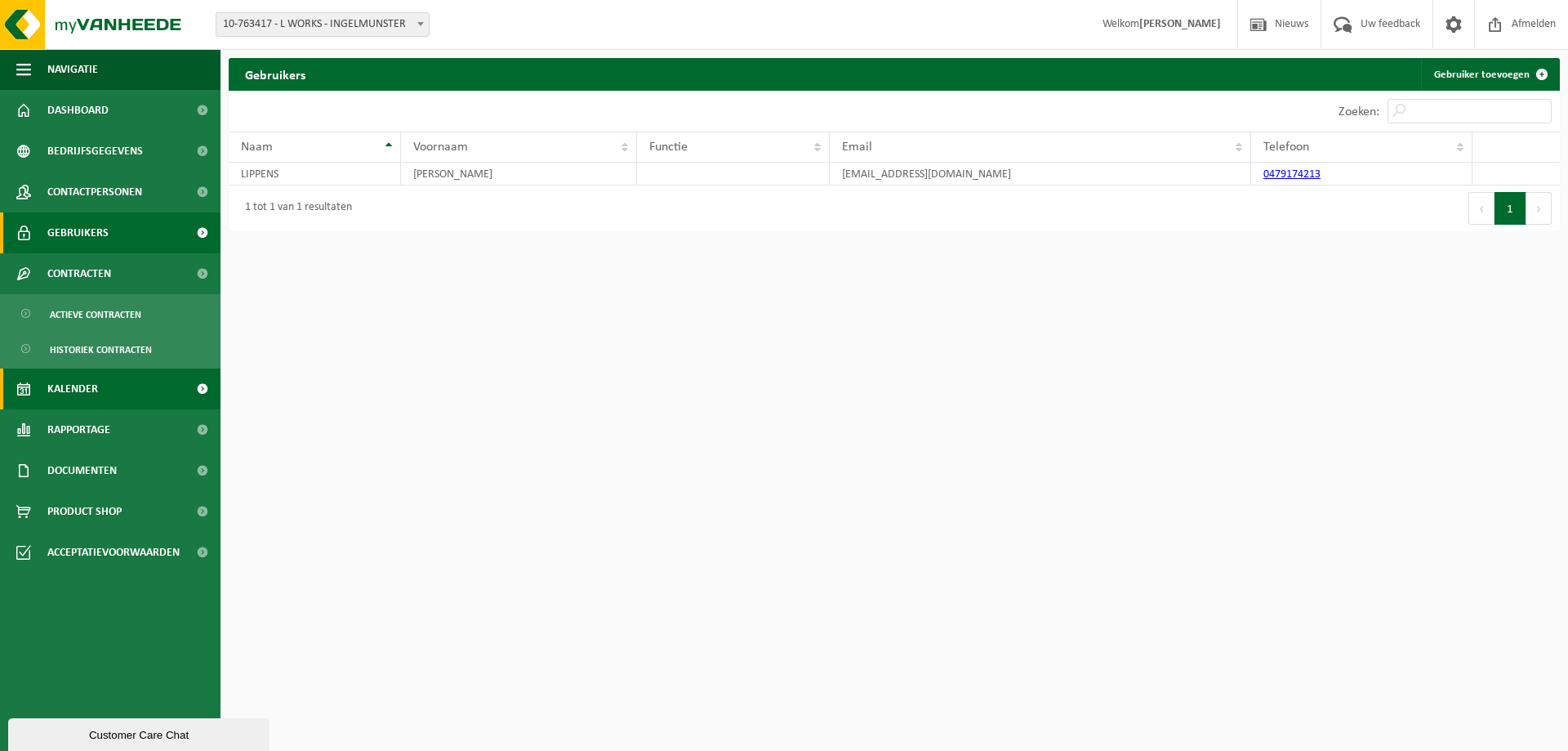
click at [102, 390] on link "Kalender" at bounding box center [110, 389] width 221 height 41
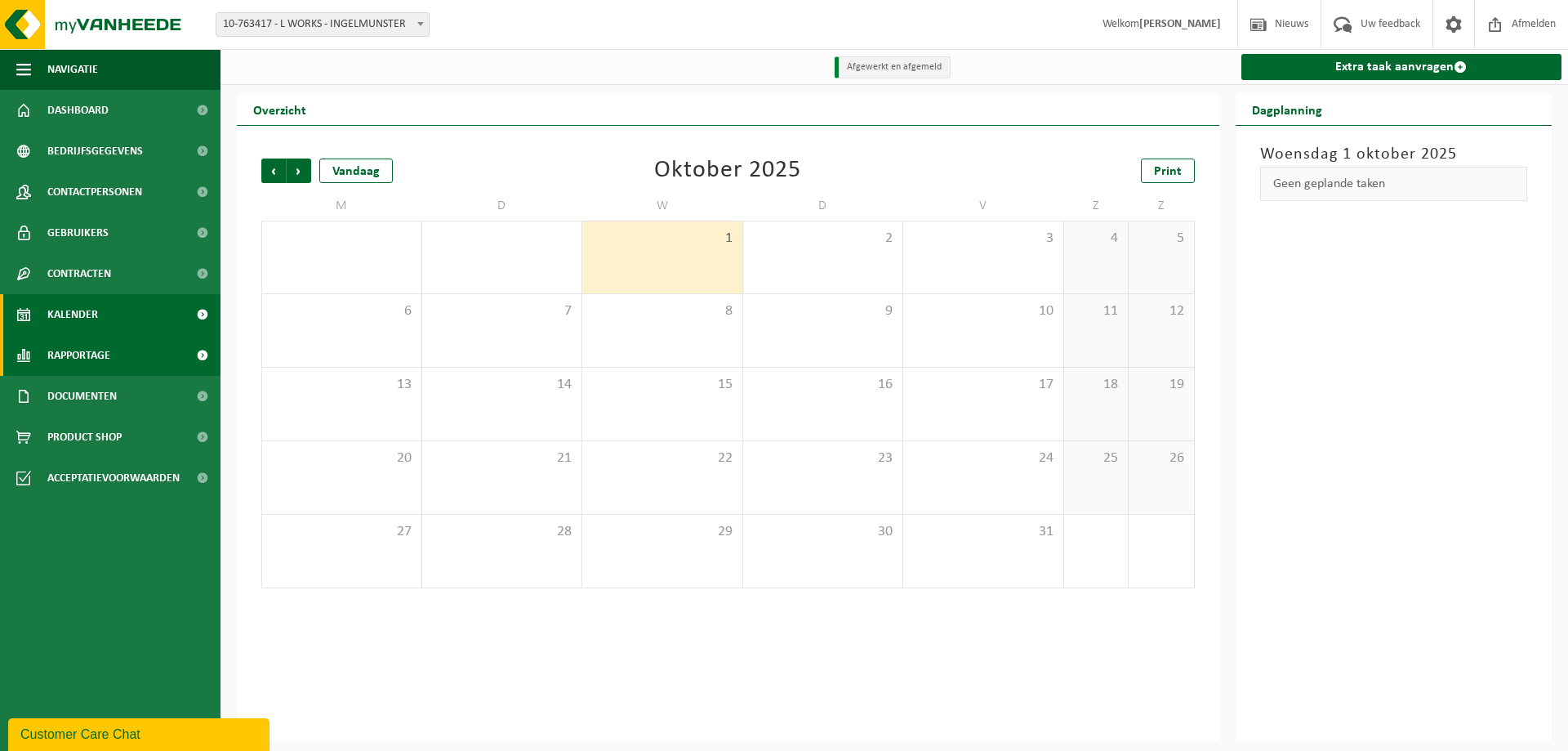
click at [93, 348] on span "Rapportage" at bounding box center [78, 355] width 63 height 41
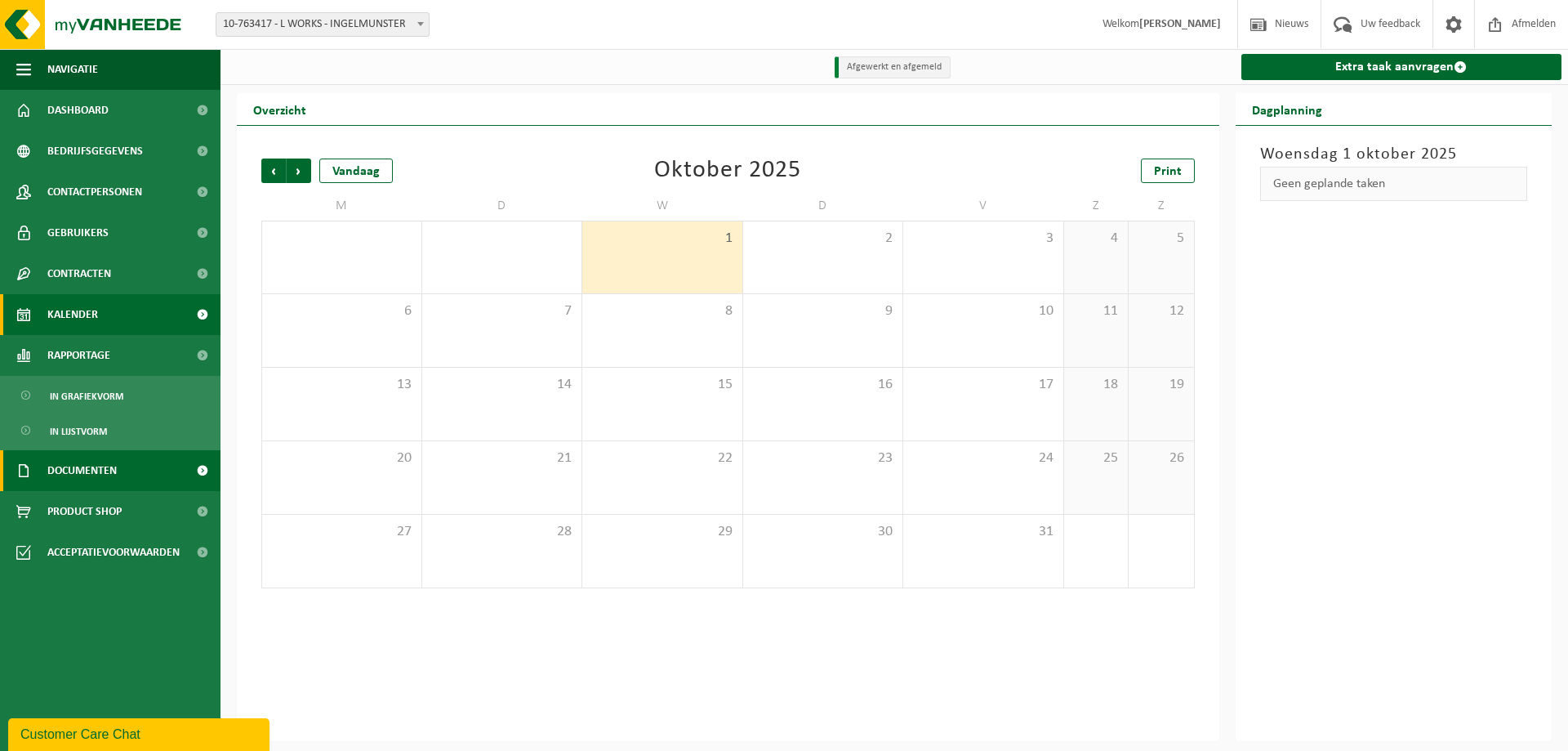
click at [89, 471] on span "Documenten" at bounding box center [81, 470] width 70 height 41
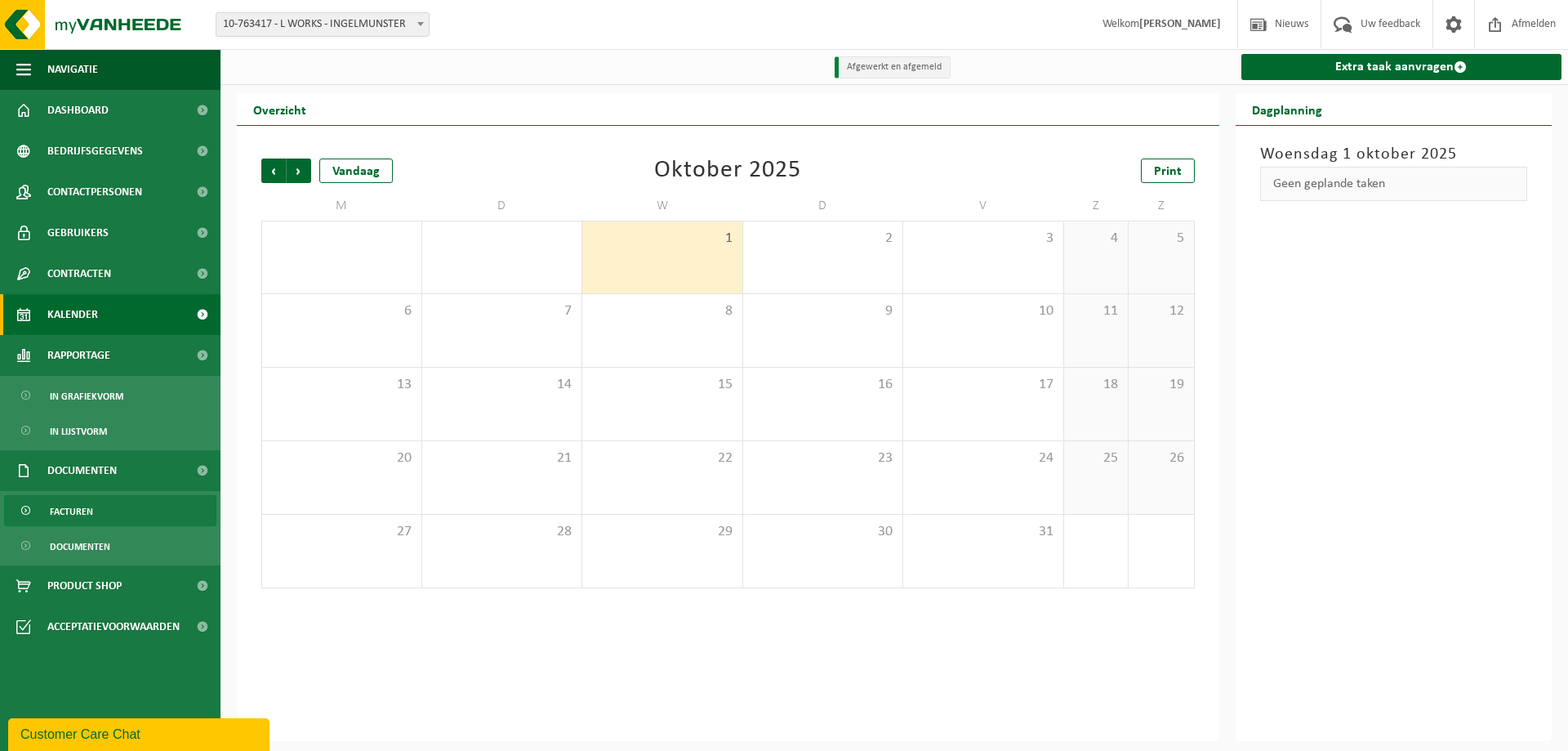
click at [78, 510] on span "Facturen" at bounding box center [72, 511] width 43 height 31
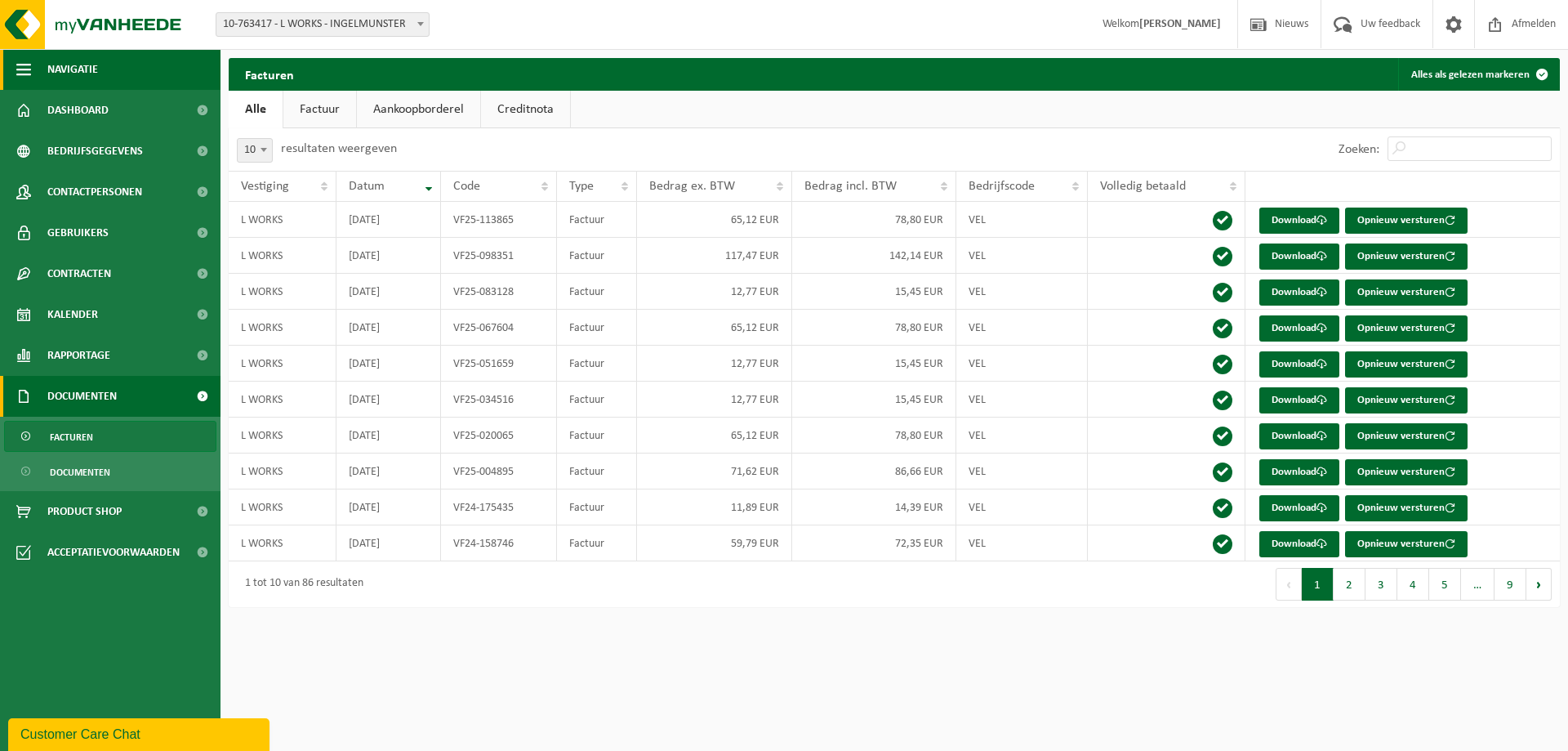
click at [61, 69] on span "Navigatie" at bounding box center [73, 70] width 51 height 41
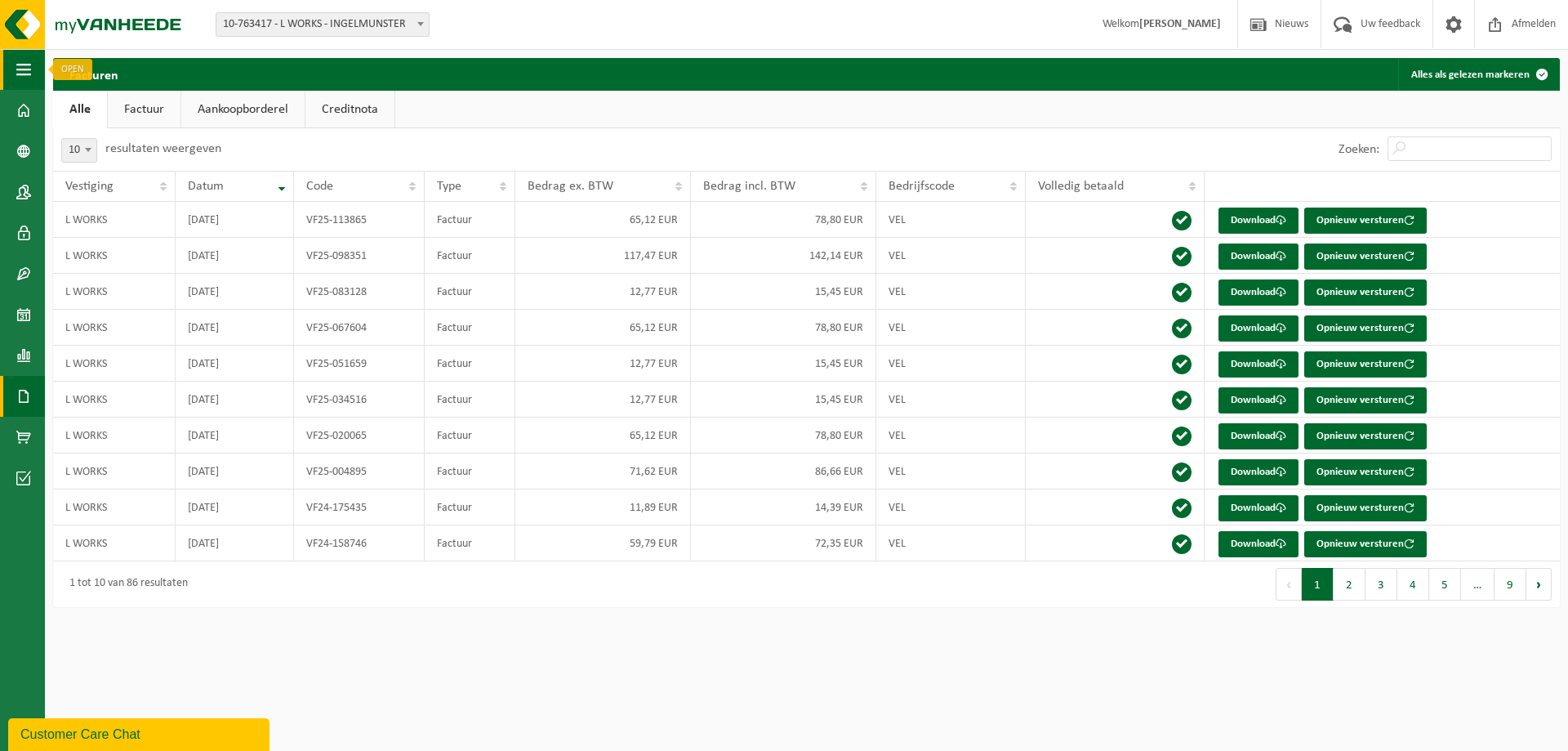
click at [32, 71] on button "Navigatie" at bounding box center [23, 70] width 45 height 41
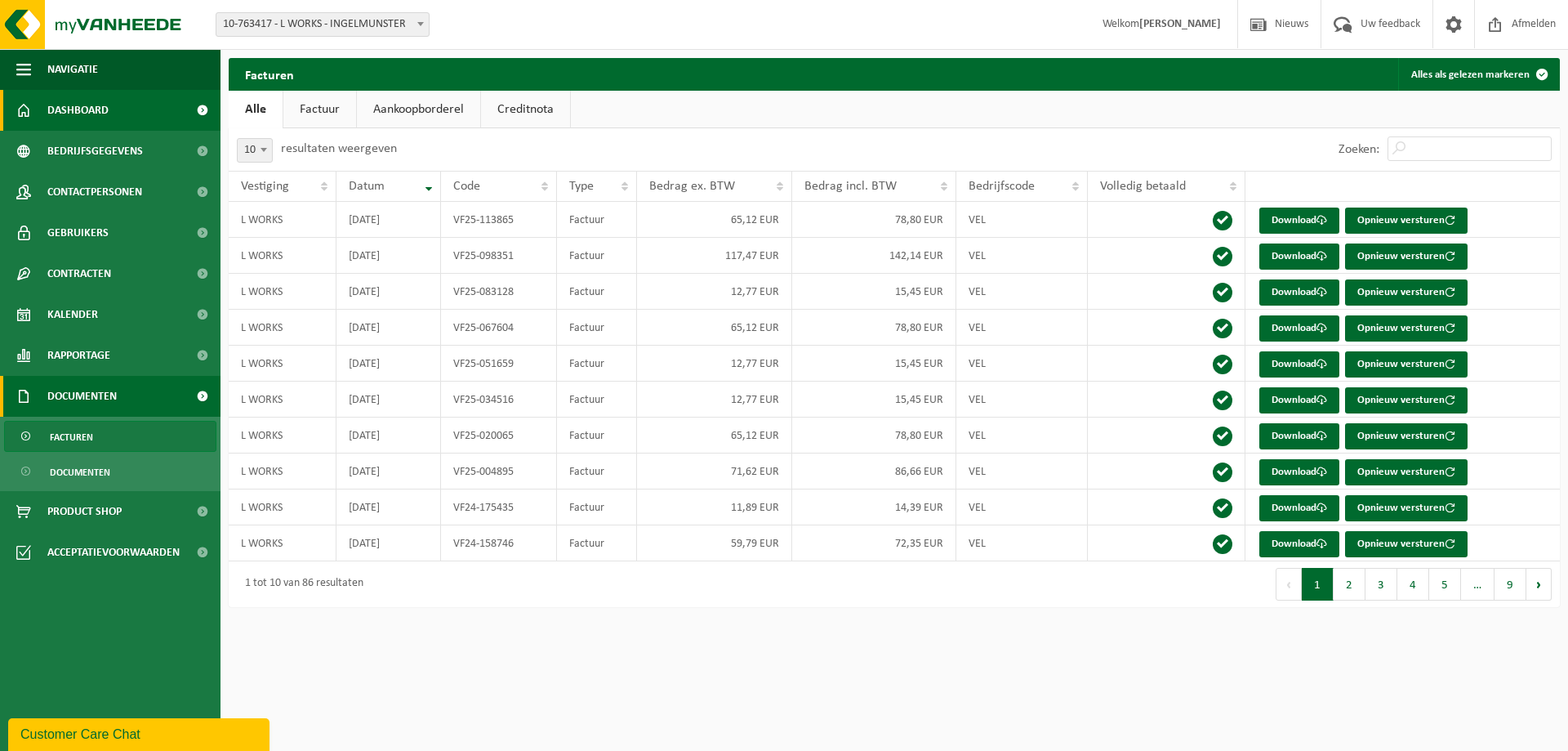
click at [56, 109] on span "Dashboard" at bounding box center [78, 111] width 61 height 41
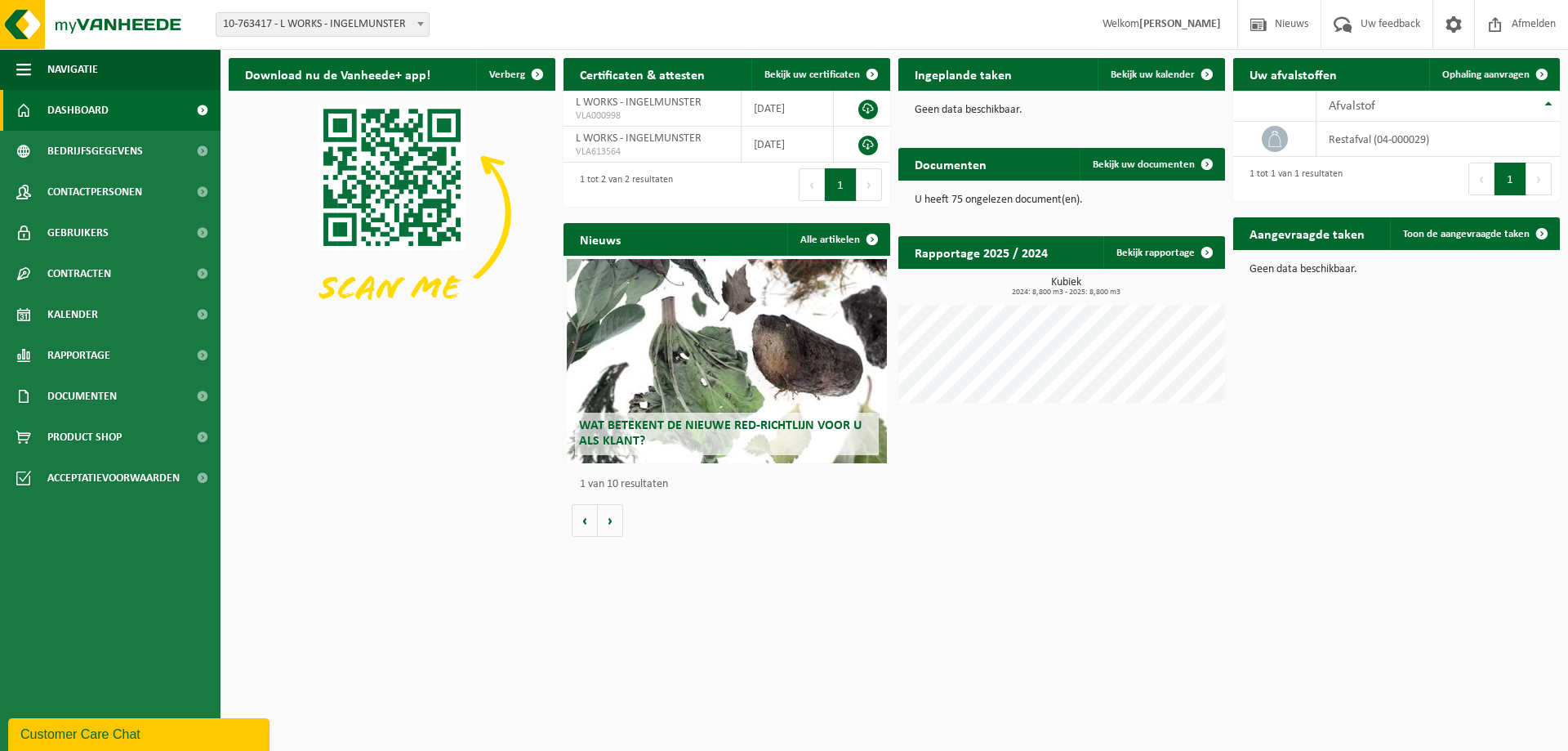
click at [308, 31] on span "10-763417 - L WORKS - INGELMUNSTER" at bounding box center [322, 24] width 212 height 23
click at [111, 733] on div "Customer Care Chat" at bounding box center [138, 734] width 236 height 20
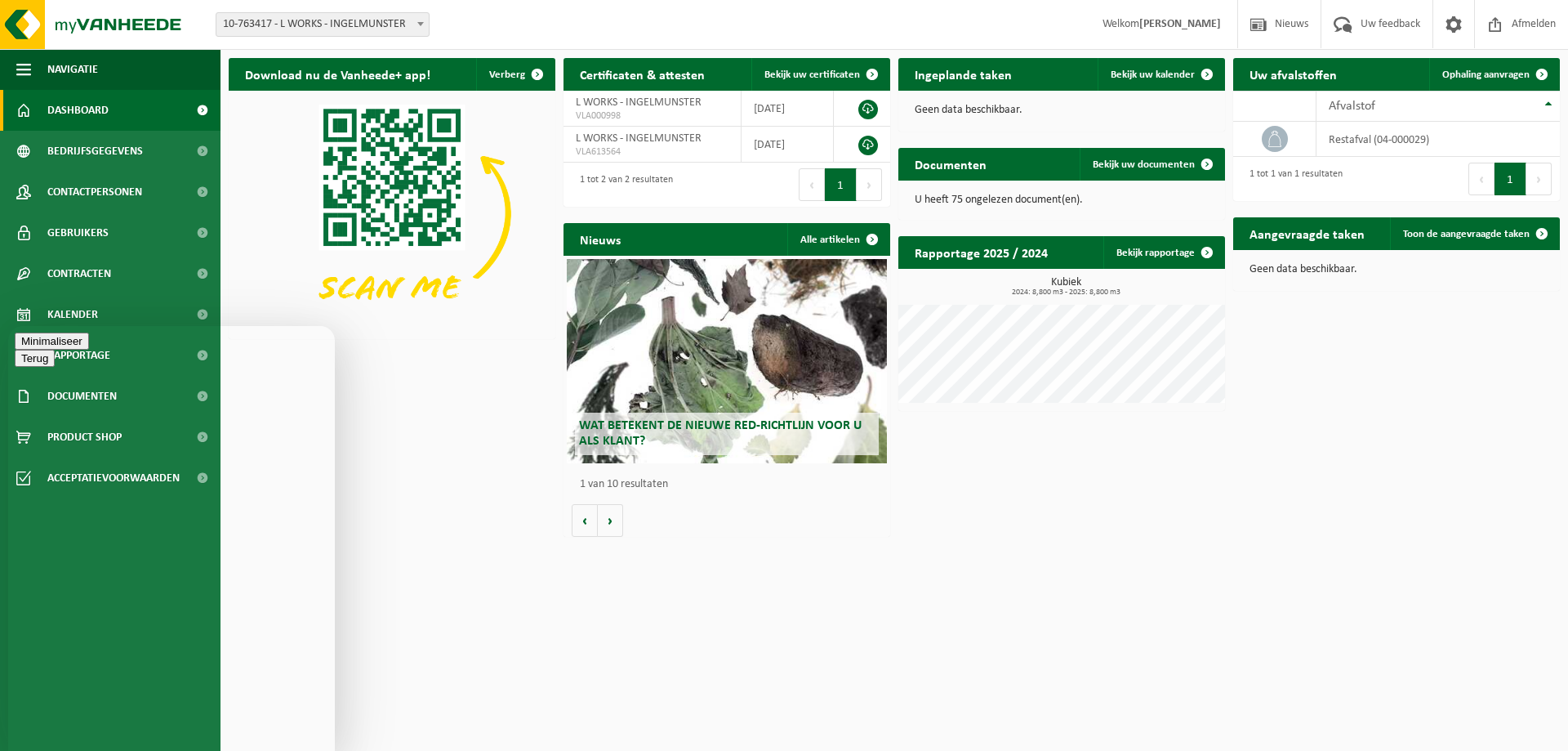
type textarea "[PERSON_NAME], wat moet ik doen om een adres verandering door te geven?"
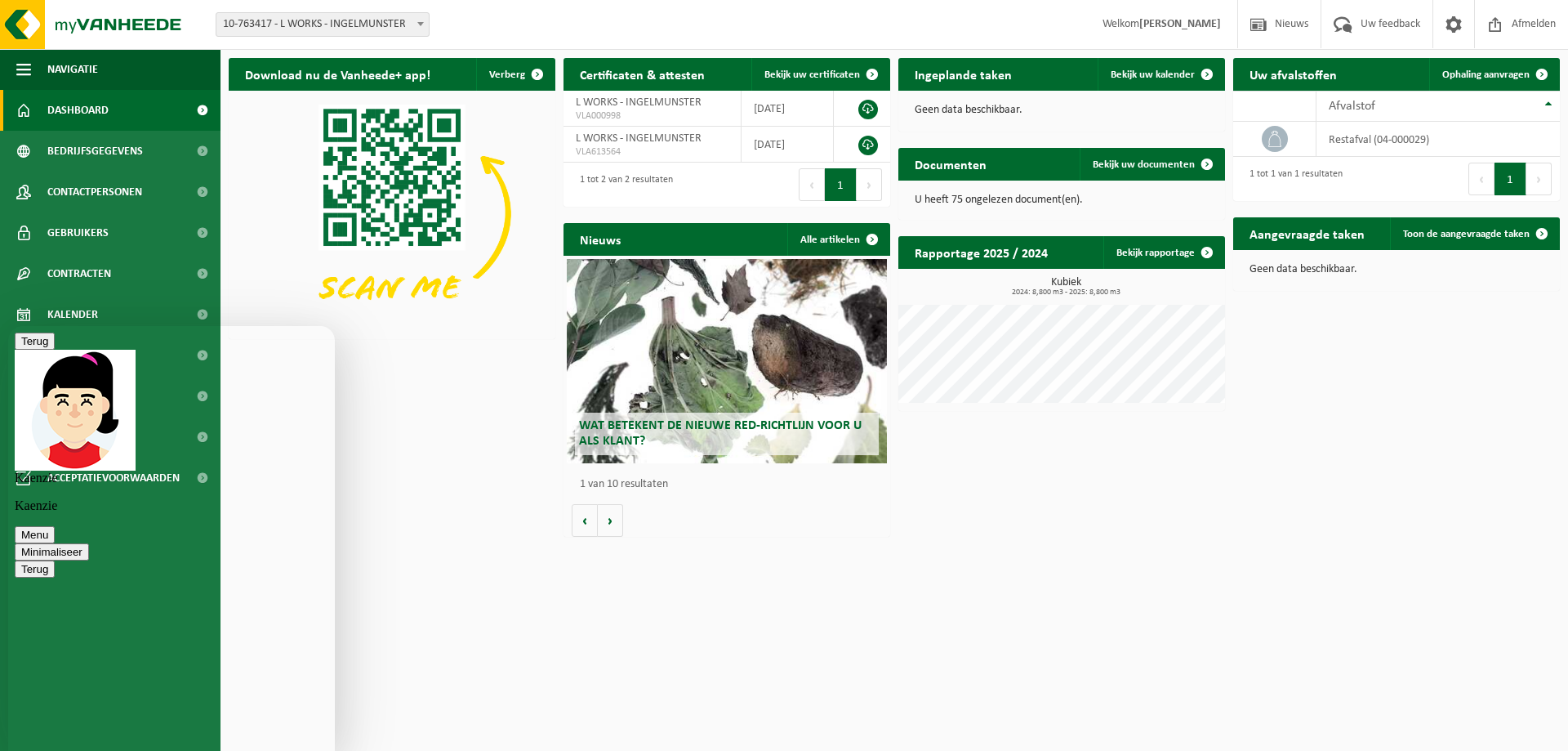
scroll to position [19, 0]
